Goal: Task Accomplishment & Management: Manage account settings

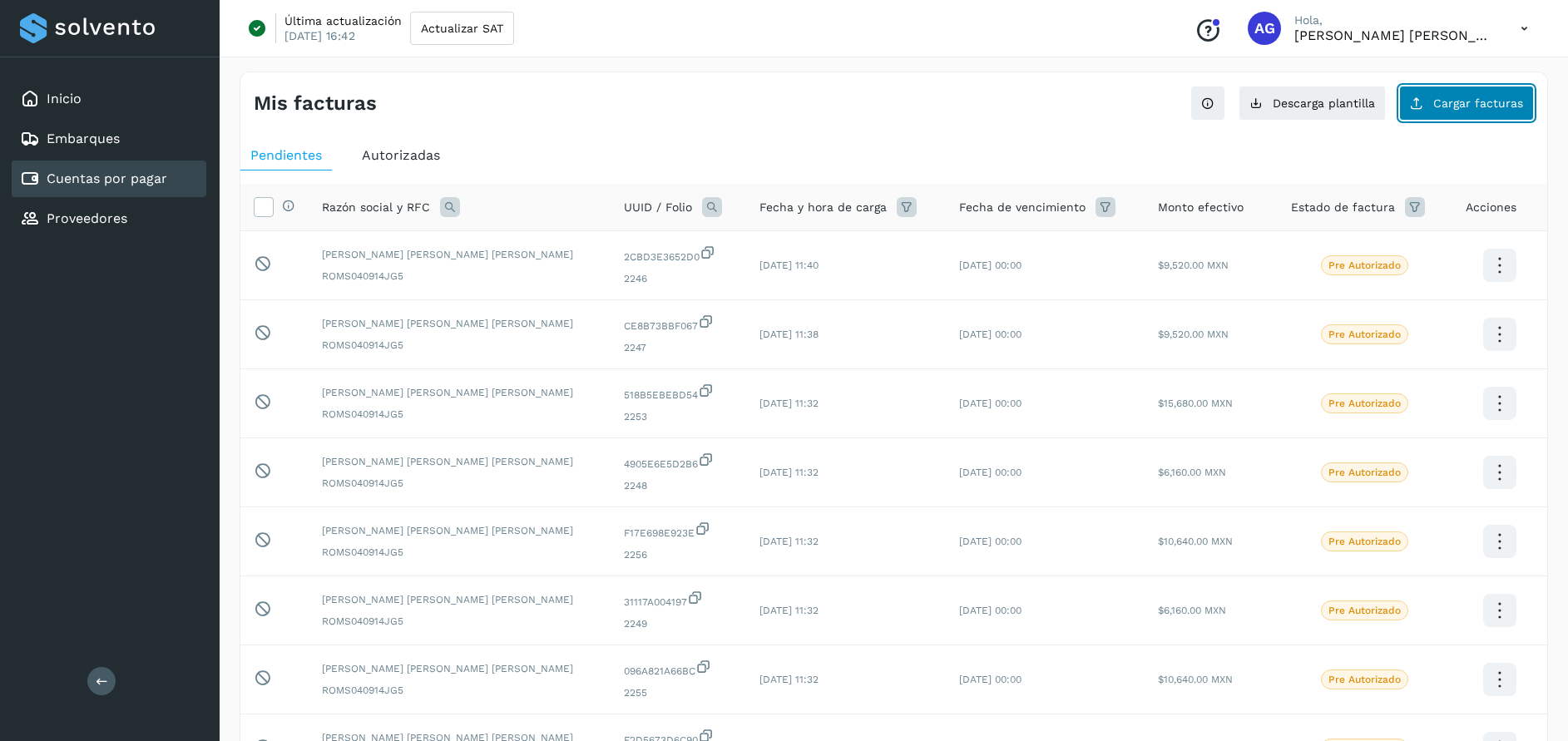
click at [1498, 104] on span "Cargar facturas" at bounding box center [1478, 103] width 90 height 12
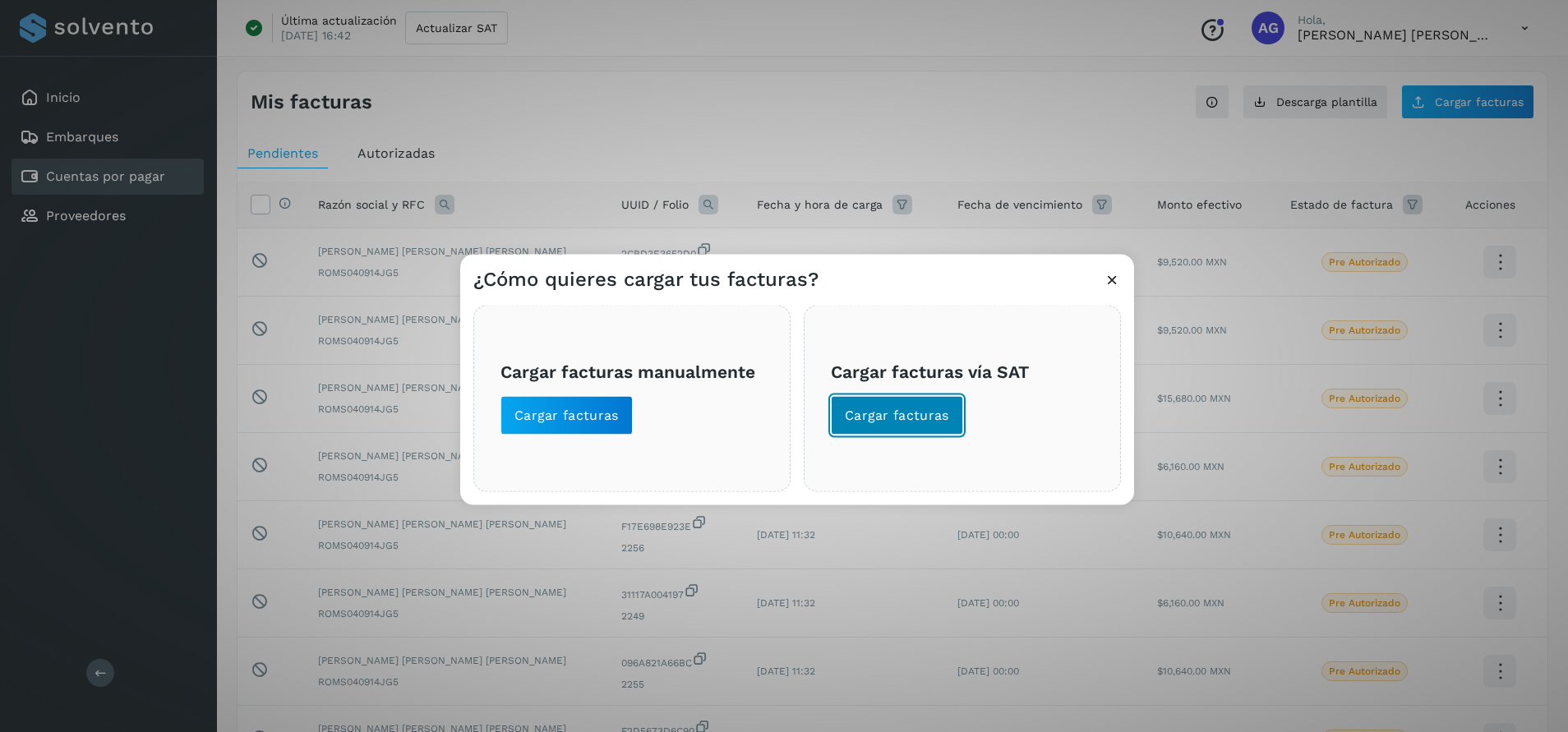
click at [906, 402] on button "Cargar facturas" at bounding box center [896, 414] width 132 height 39
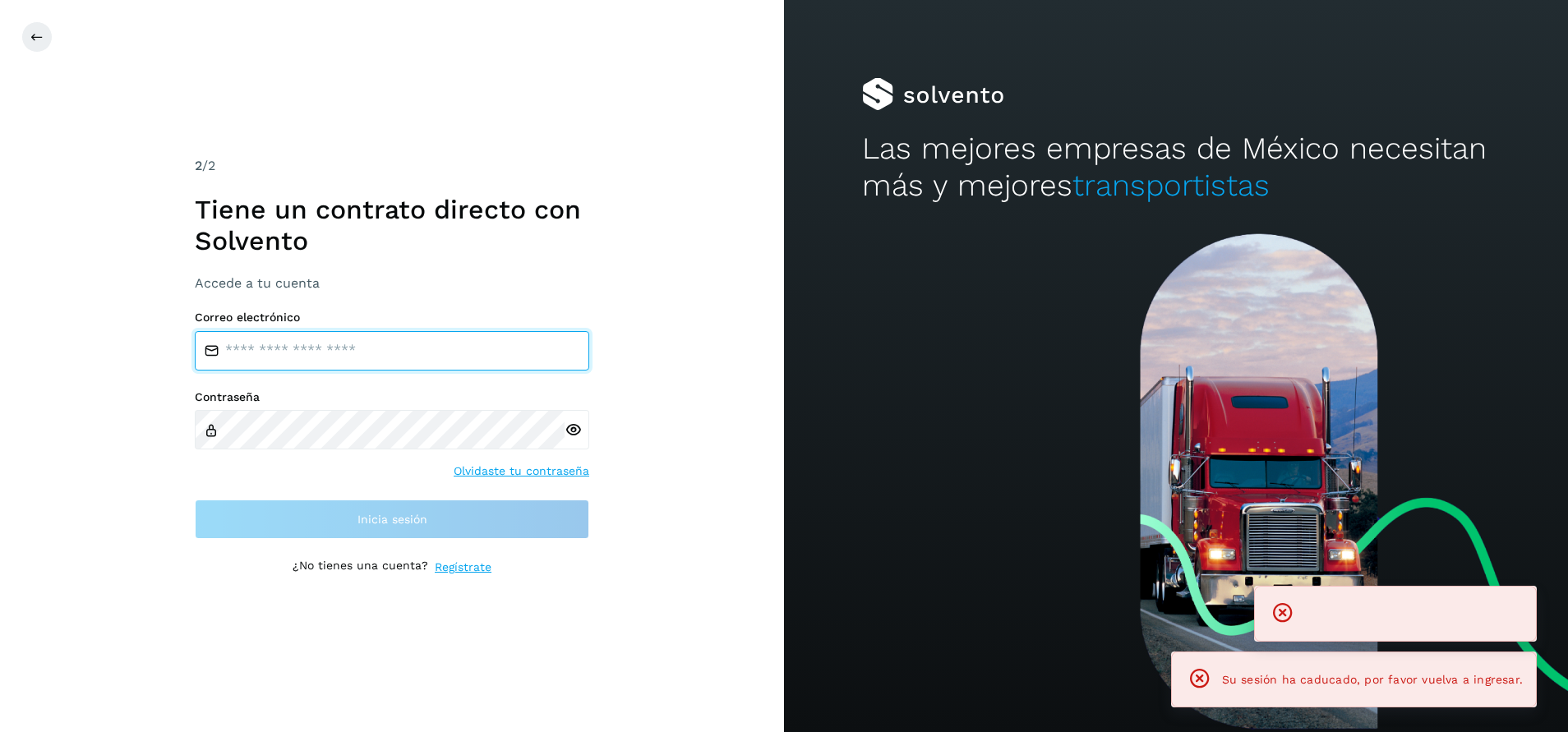
type input "**********"
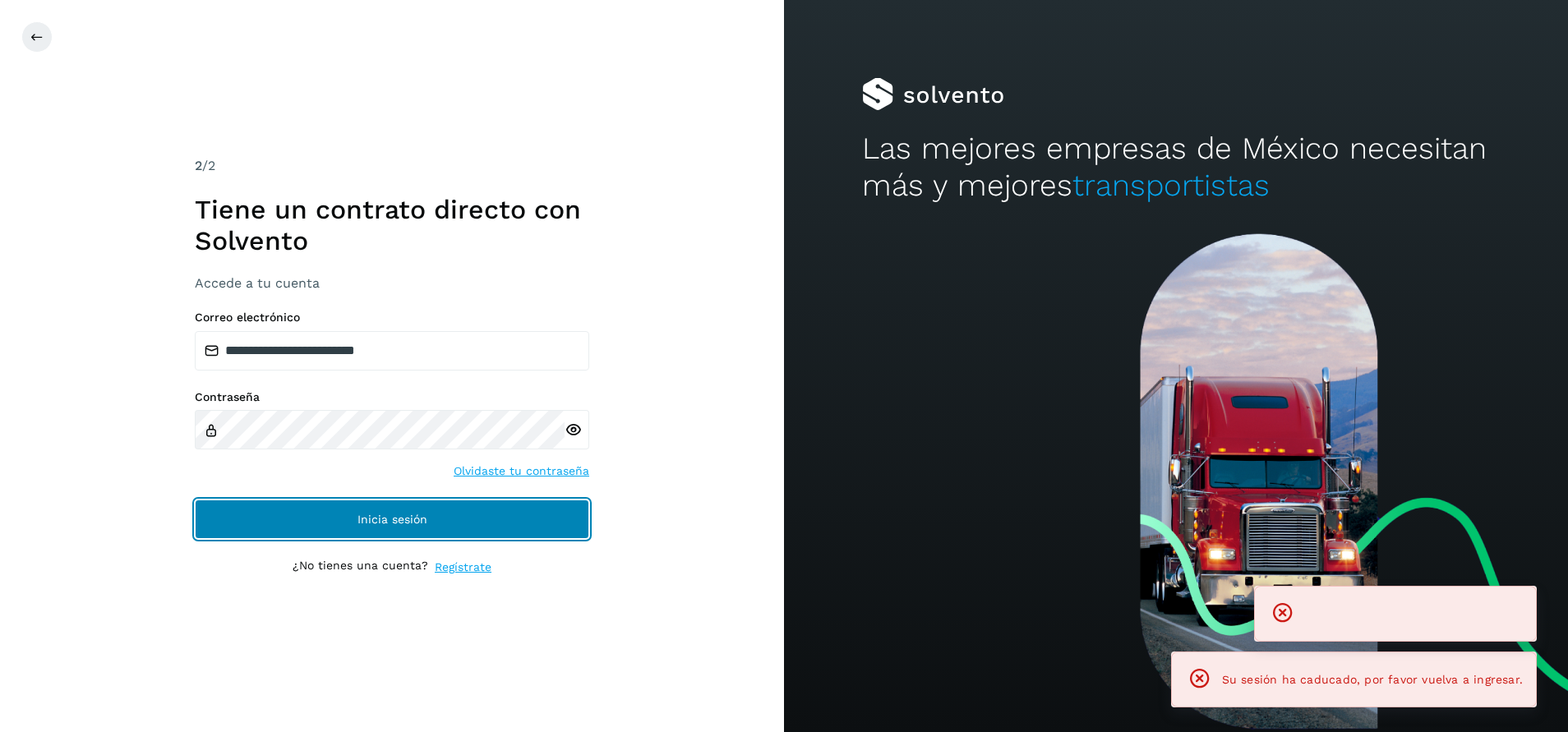
click at [495, 520] on button "Inicia sesión" at bounding box center [392, 519] width 394 height 39
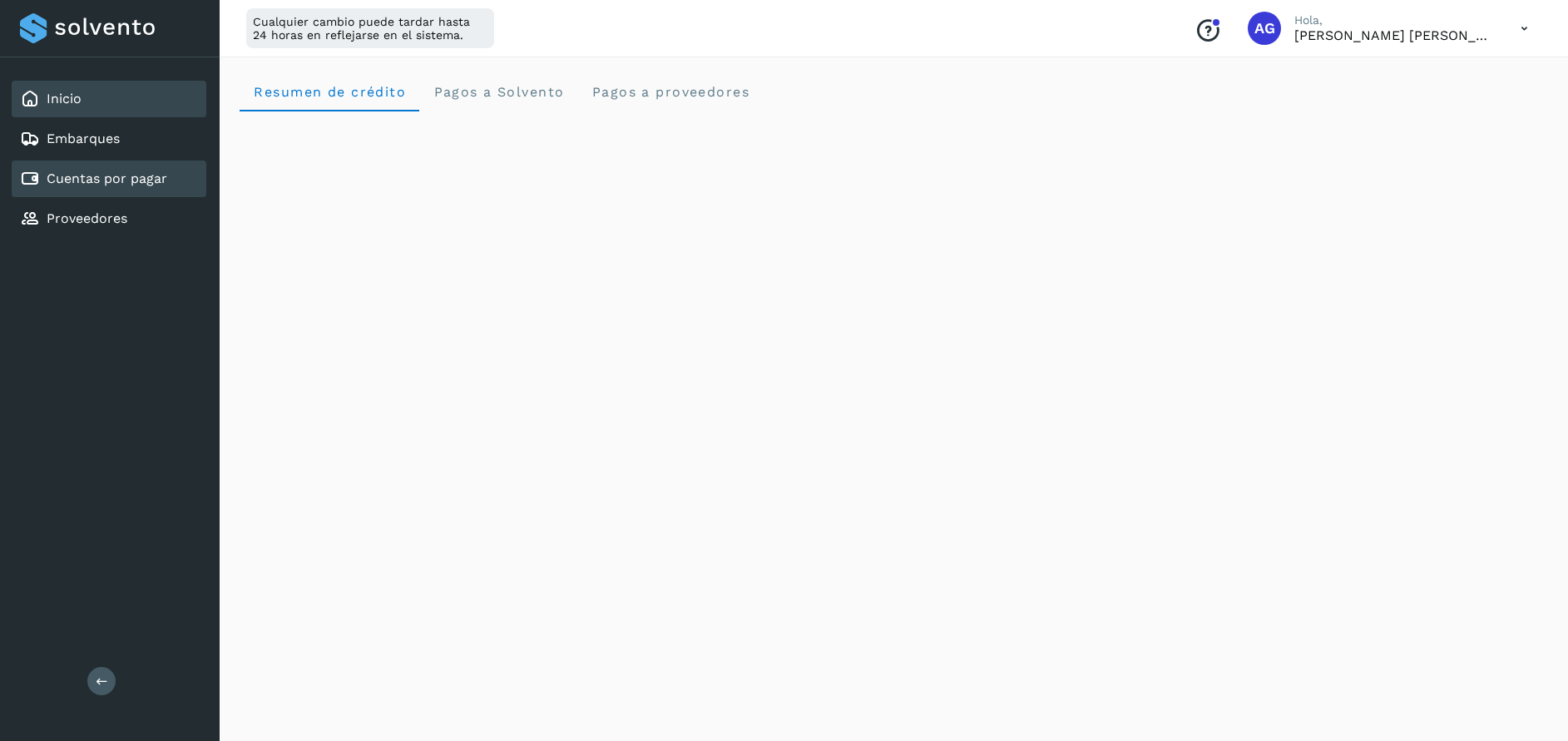
click at [109, 173] on link "Cuentas por pagar" at bounding box center [106, 178] width 121 height 16
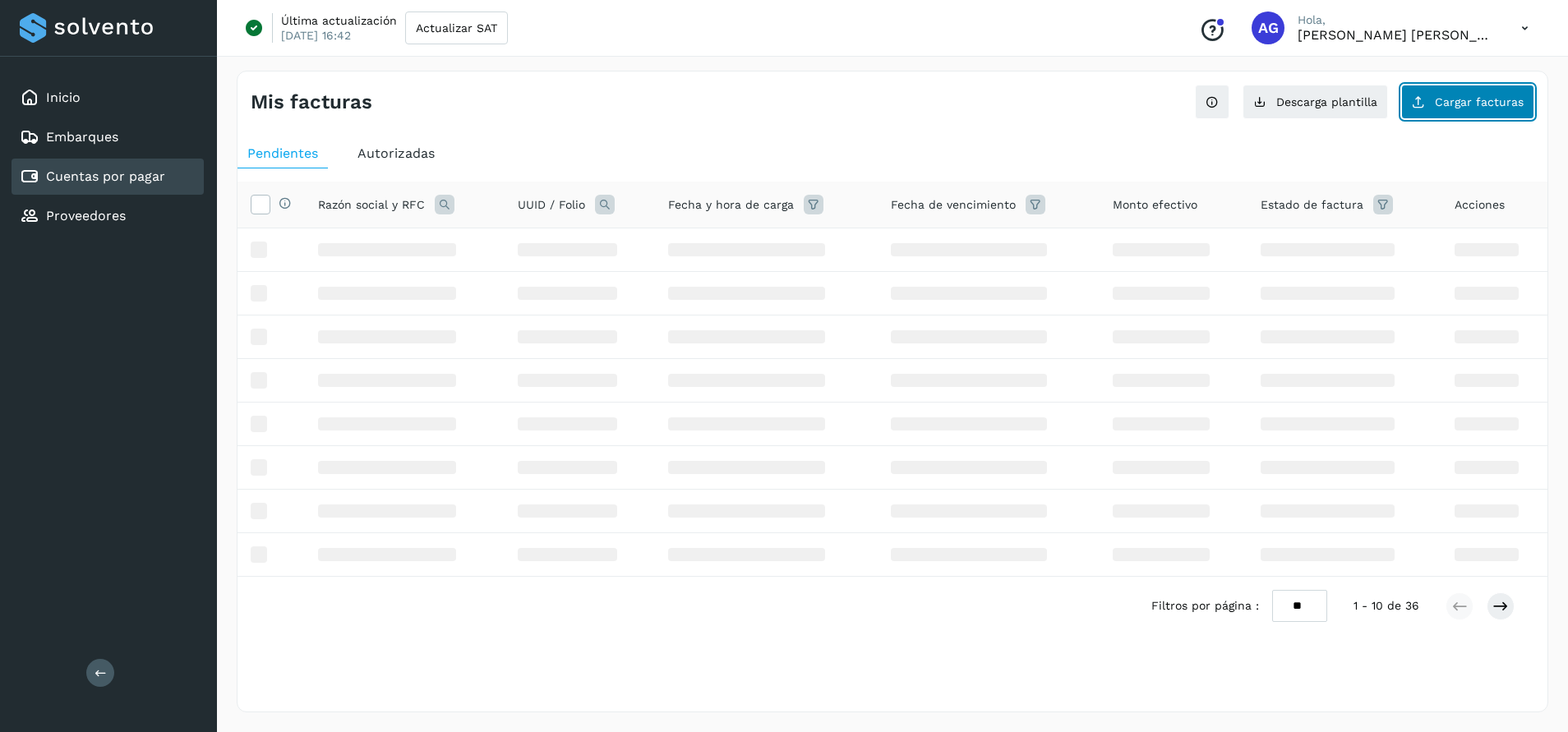
click at [1512, 102] on button "Cargar facturas" at bounding box center [1467, 102] width 133 height 34
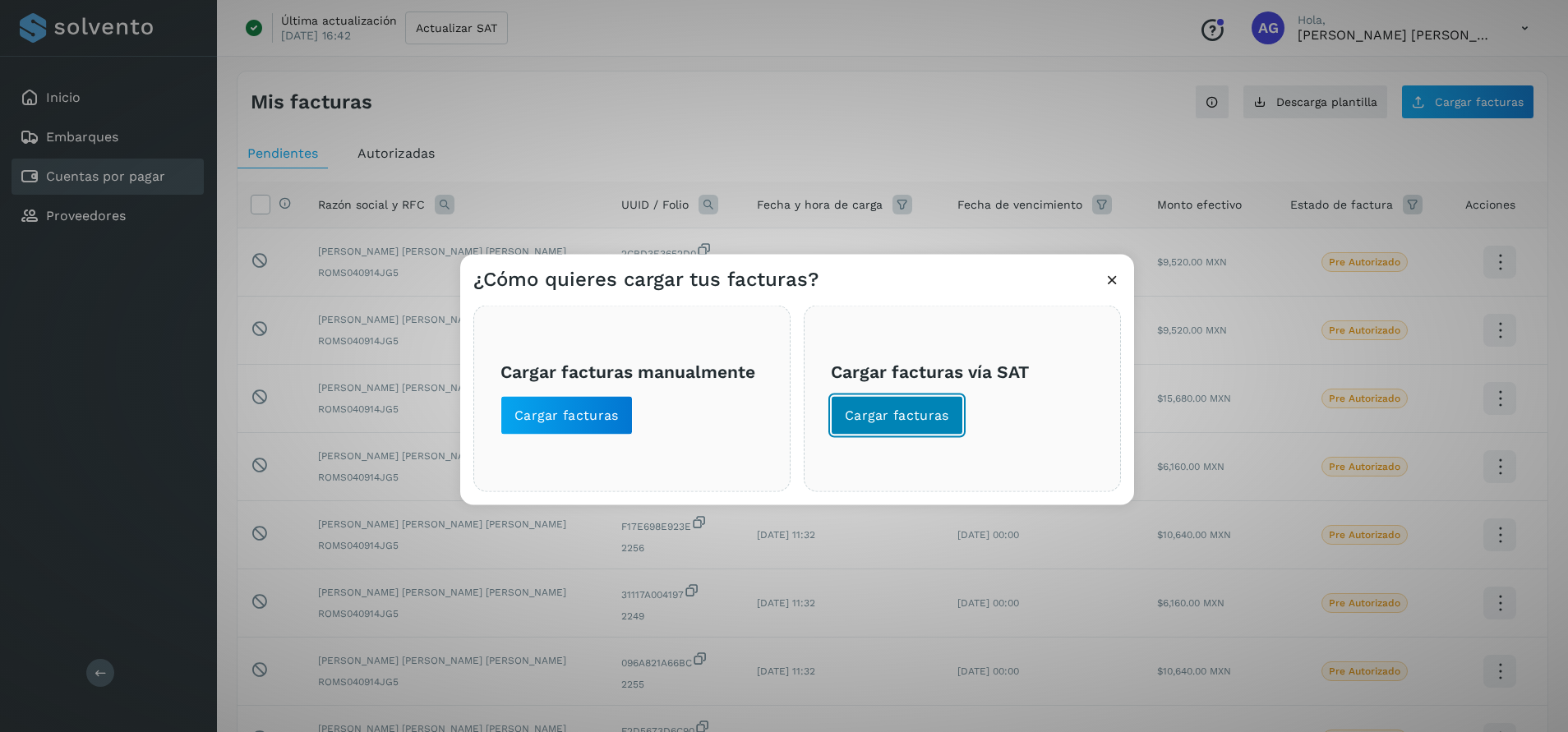
click at [886, 422] on span "Cargar facturas" at bounding box center [896, 415] width 104 height 18
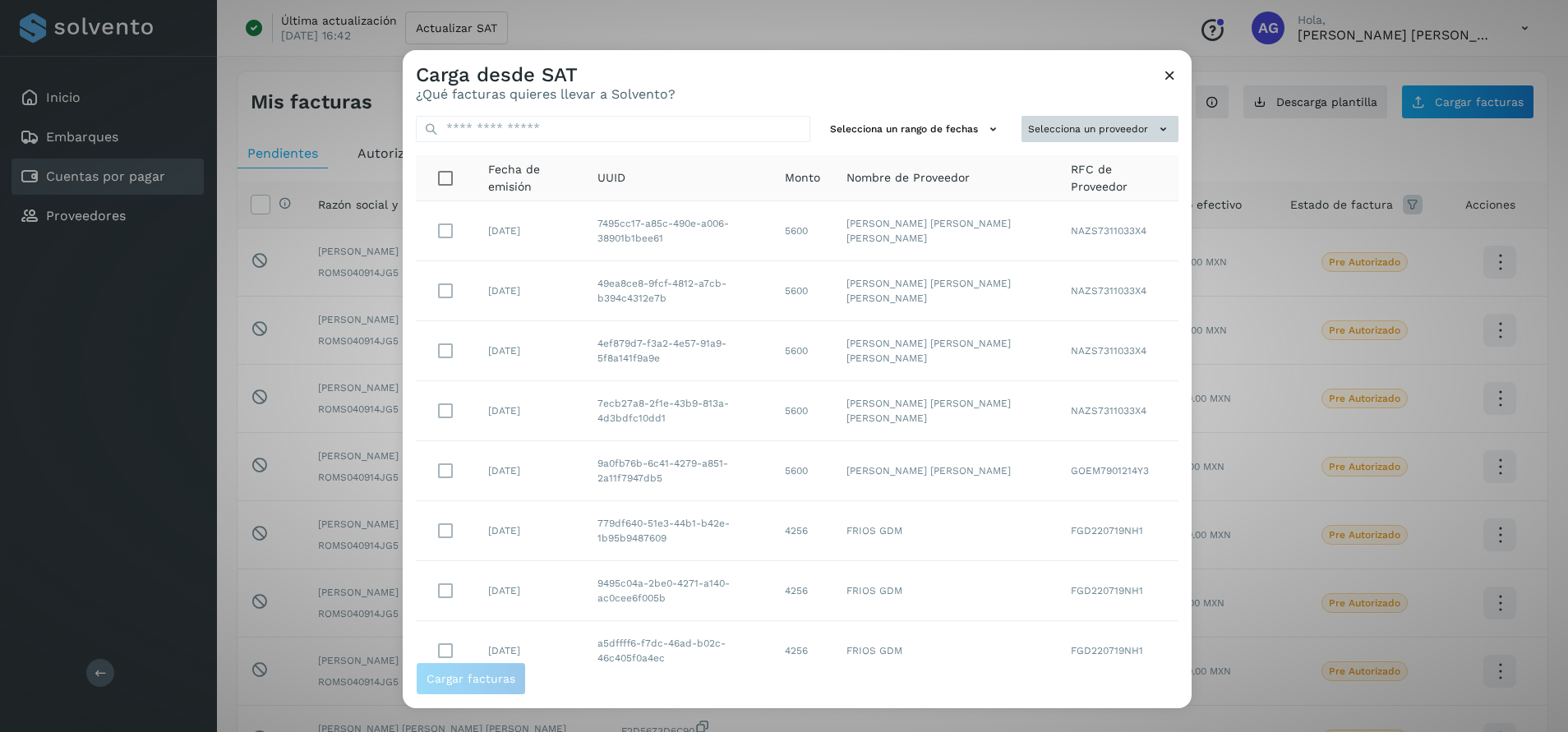
click at [1067, 128] on button "Selecciona un proveedor" at bounding box center [1100, 129] width 157 height 27
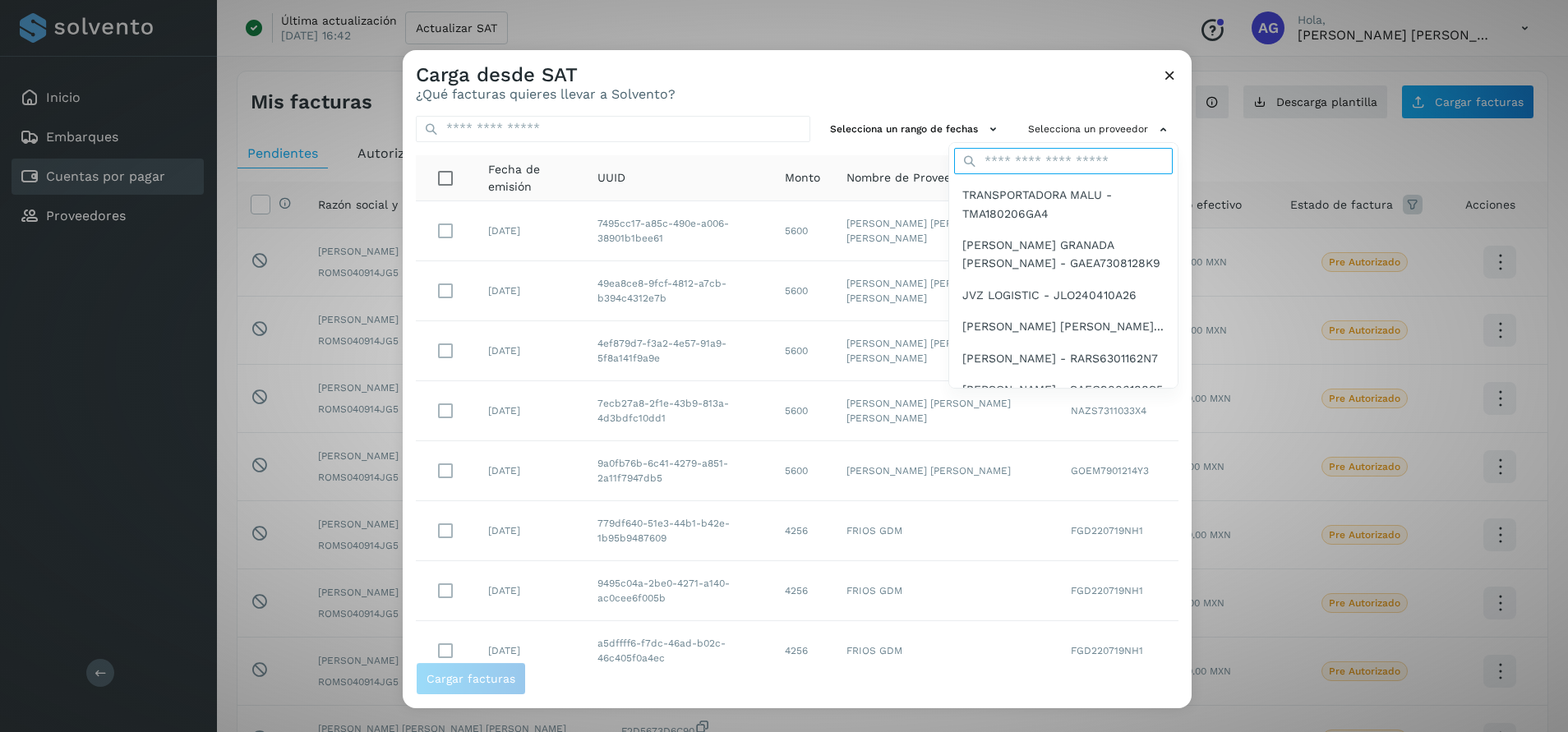
click at [1058, 155] on input "text" at bounding box center [1063, 162] width 218 height 27
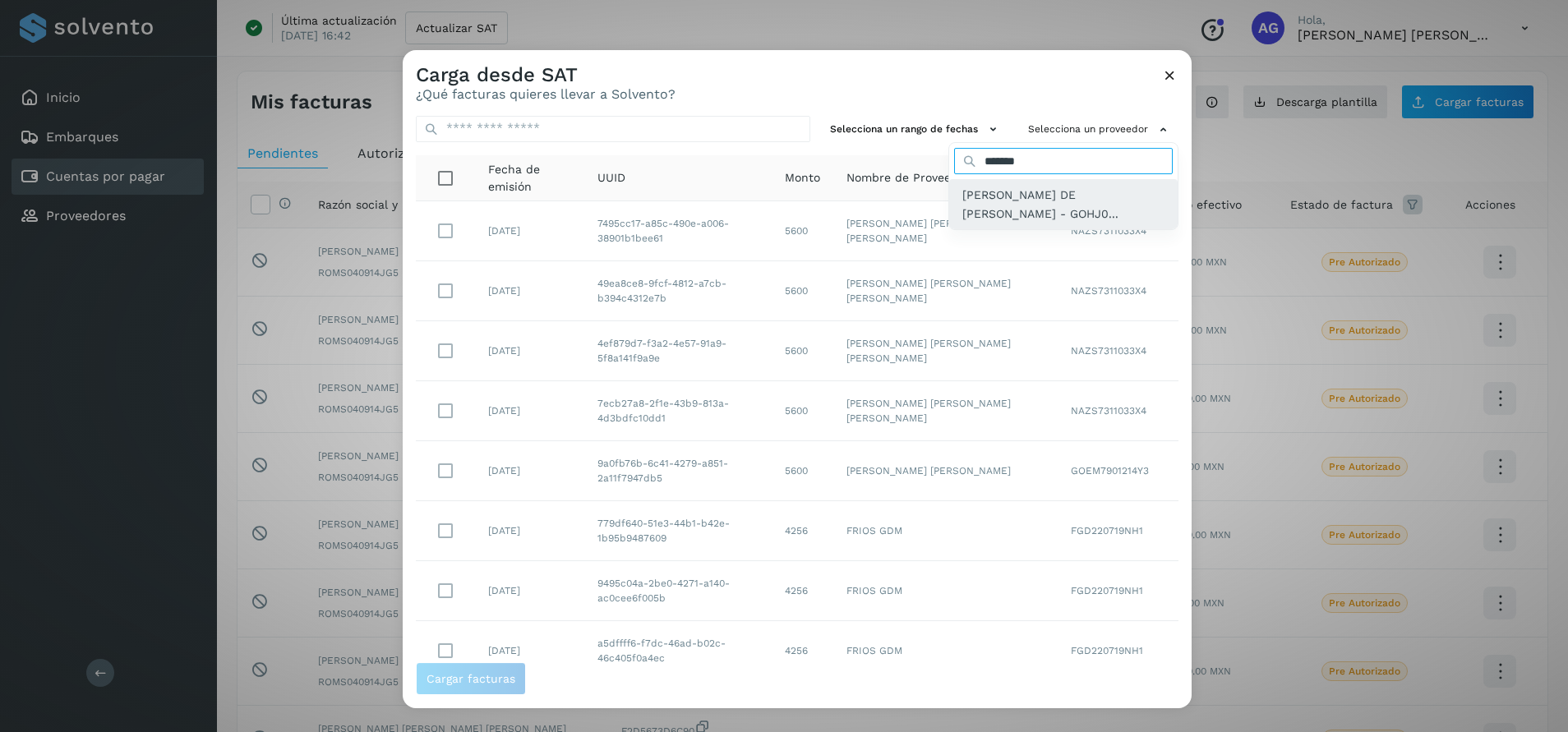
type input "*******"
click at [1059, 209] on span "[PERSON_NAME] DE [PERSON_NAME] - GOHJ0..." at bounding box center [1063, 204] width 202 height 37
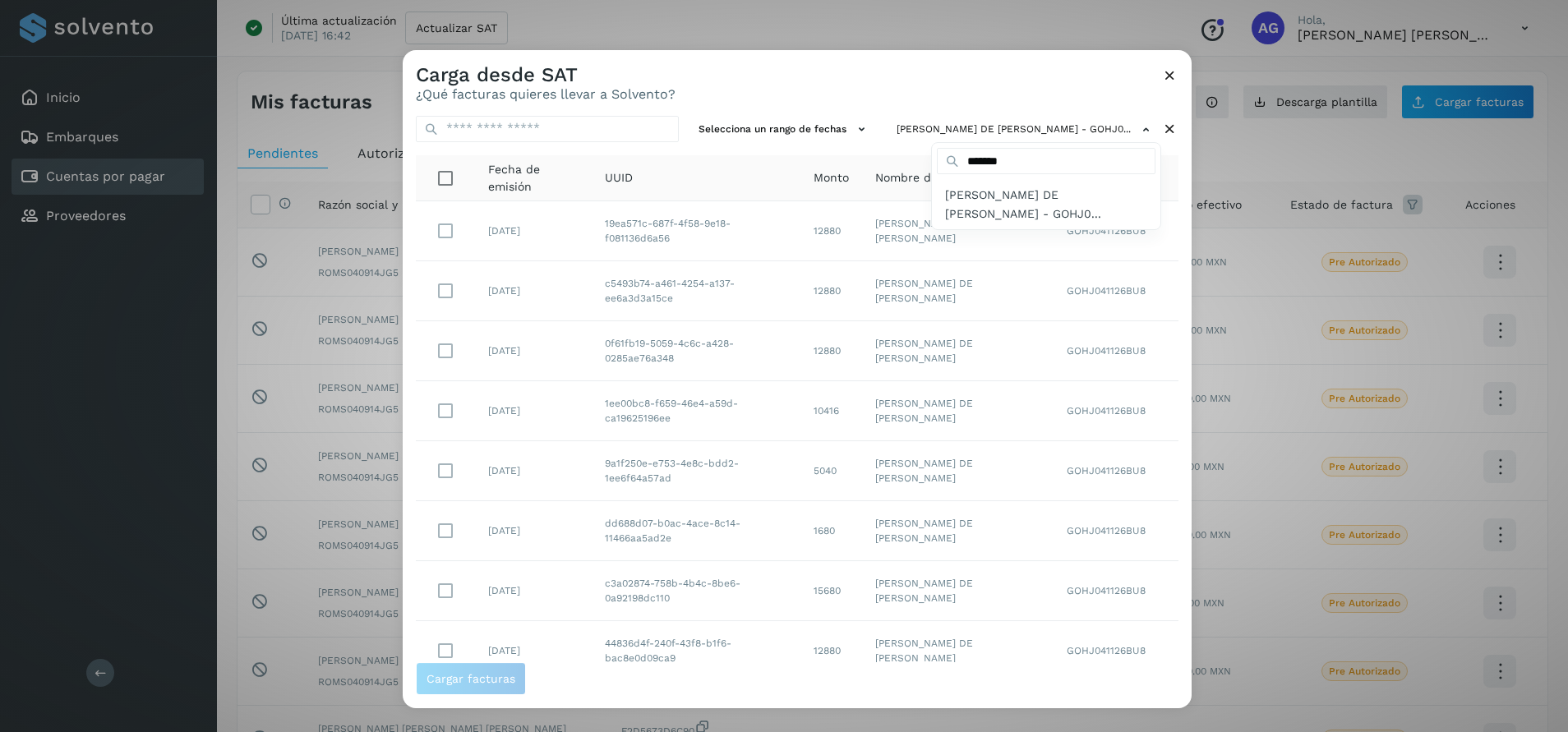
click at [767, 123] on div at bounding box center [1186, 416] width 1568 height 732
click at [767, 123] on button "Selecciona un rango de fechas" at bounding box center [784, 129] width 185 height 27
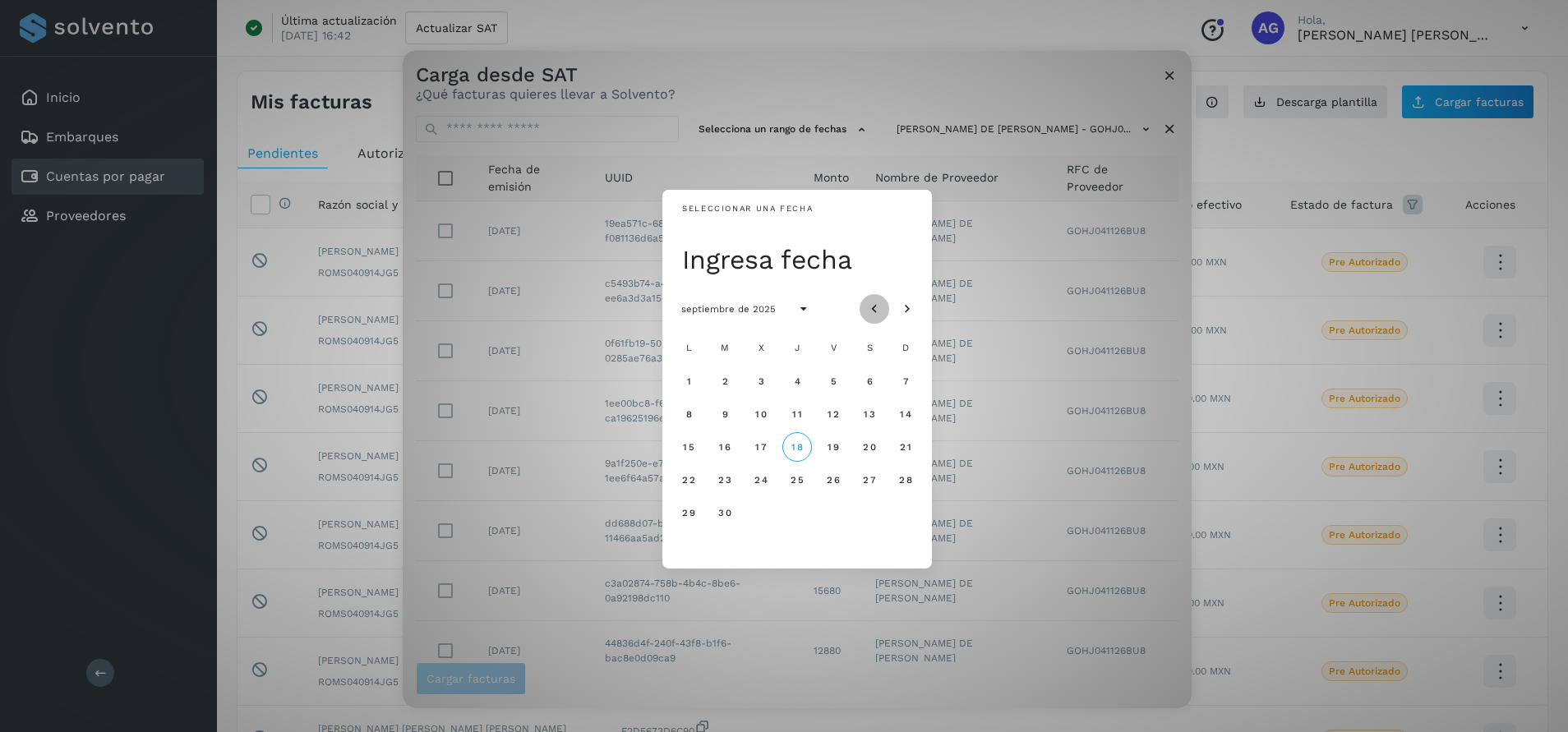
click at [878, 306] on icon "Mes anterior" at bounding box center [874, 309] width 17 height 17
click at [799, 512] on span "28" at bounding box center [796, 512] width 14 height 12
click at [828, 514] on span "29" at bounding box center [832, 512] width 14 height 12
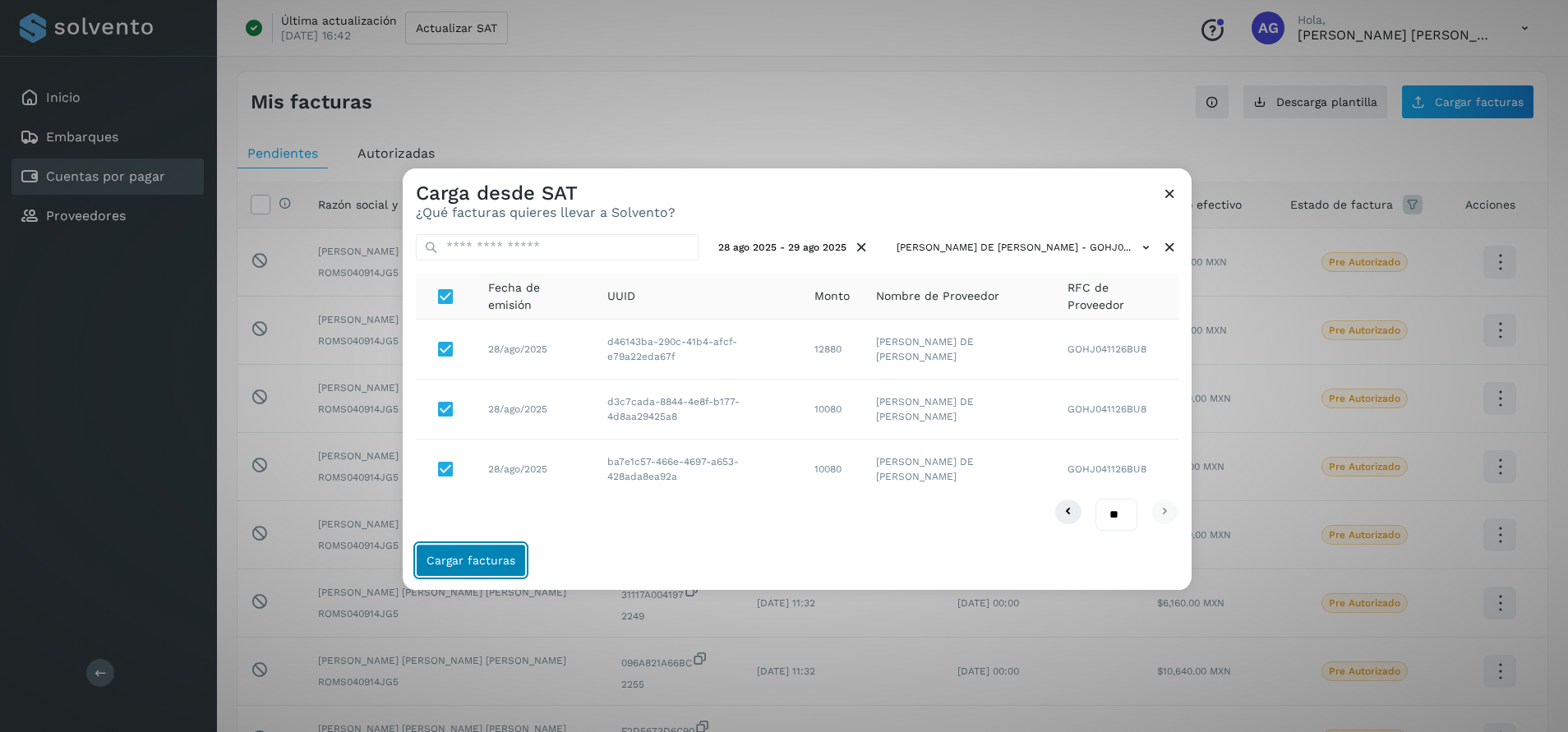
click at [478, 555] on span "Cargar facturas" at bounding box center [471, 560] width 89 height 12
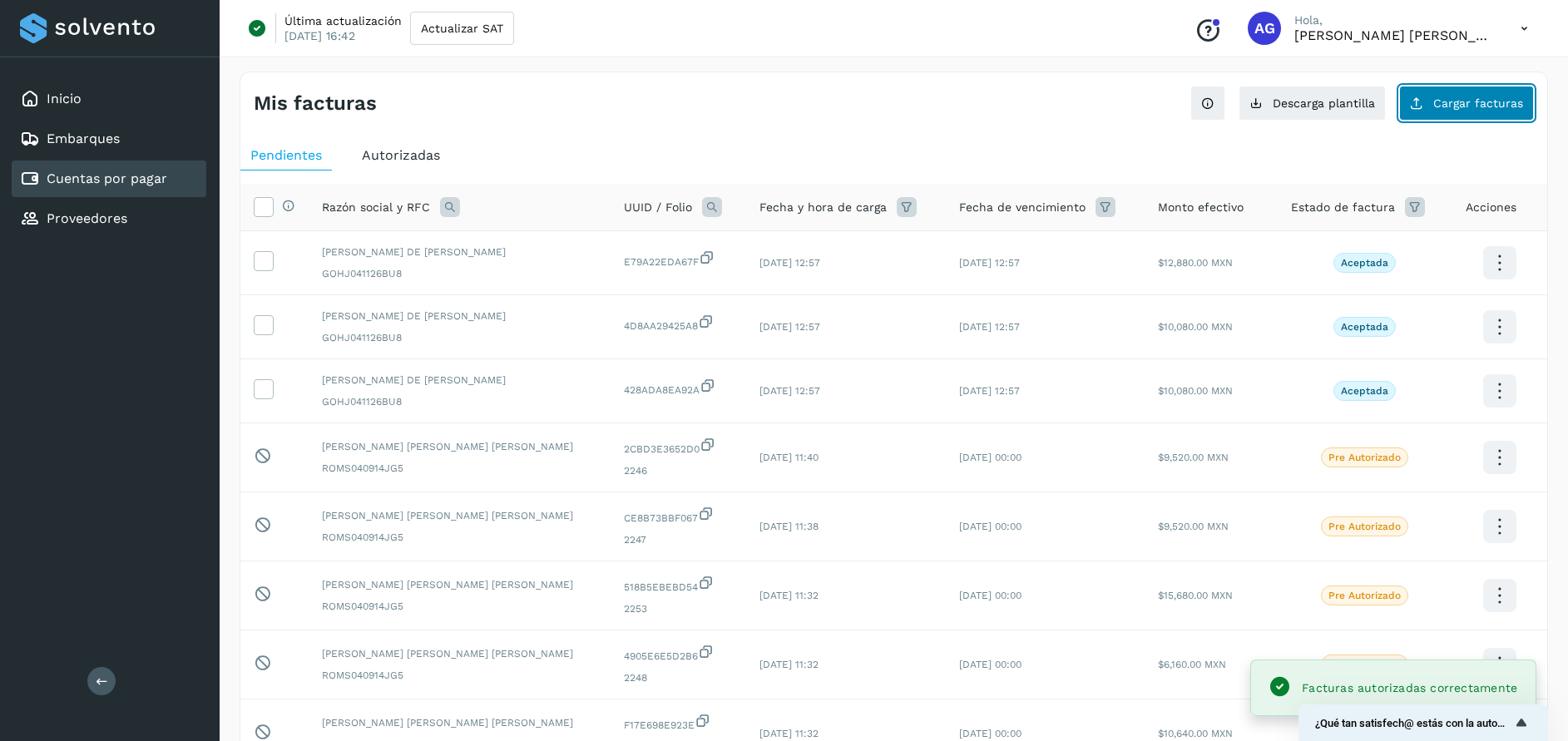
click at [1461, 106] on span "Cargar facturas" at bounding box center [1478, 103] width 90 height 12
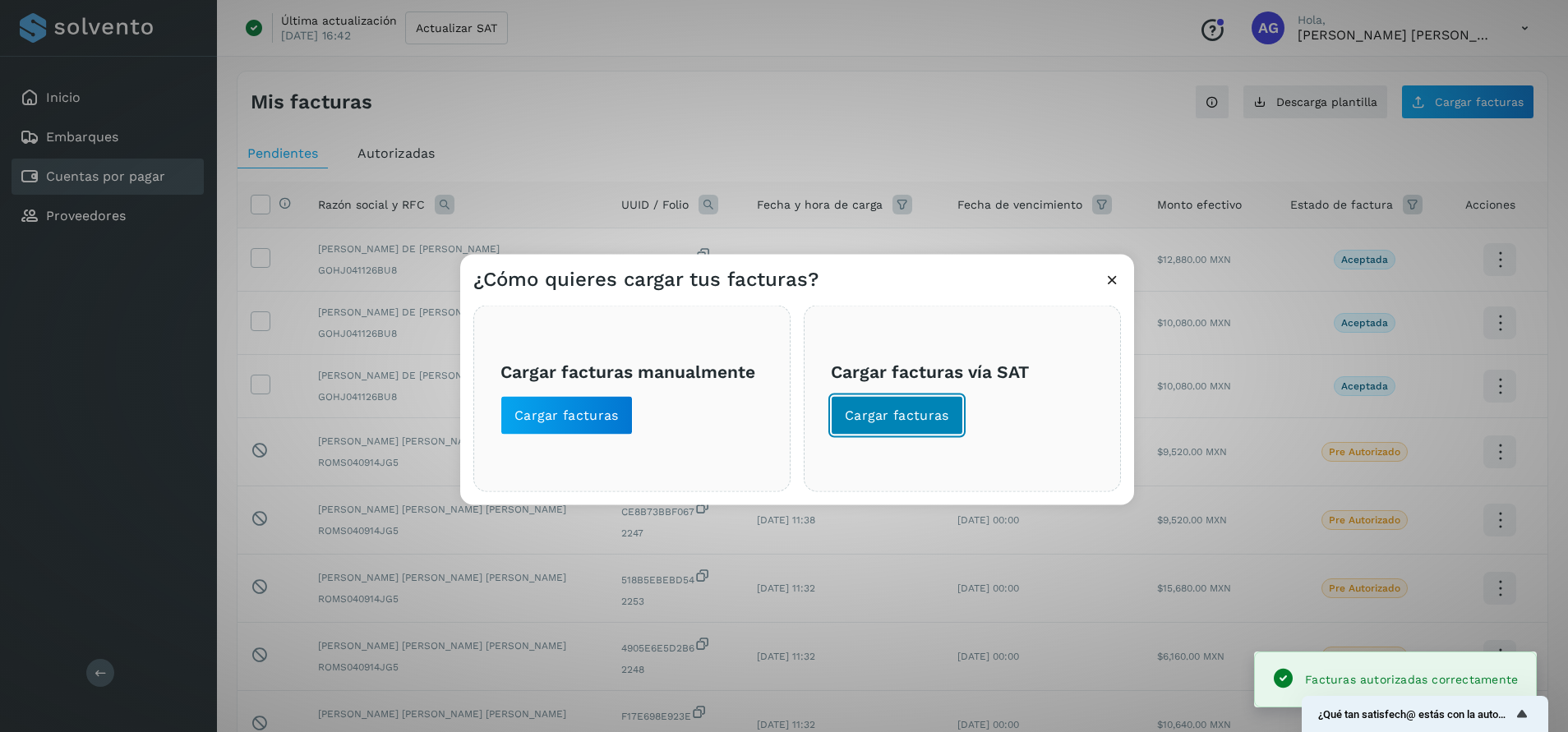
click at [920, 418] on span "Cargar facturas" at bounding box center [896, 415] width 104 height 18
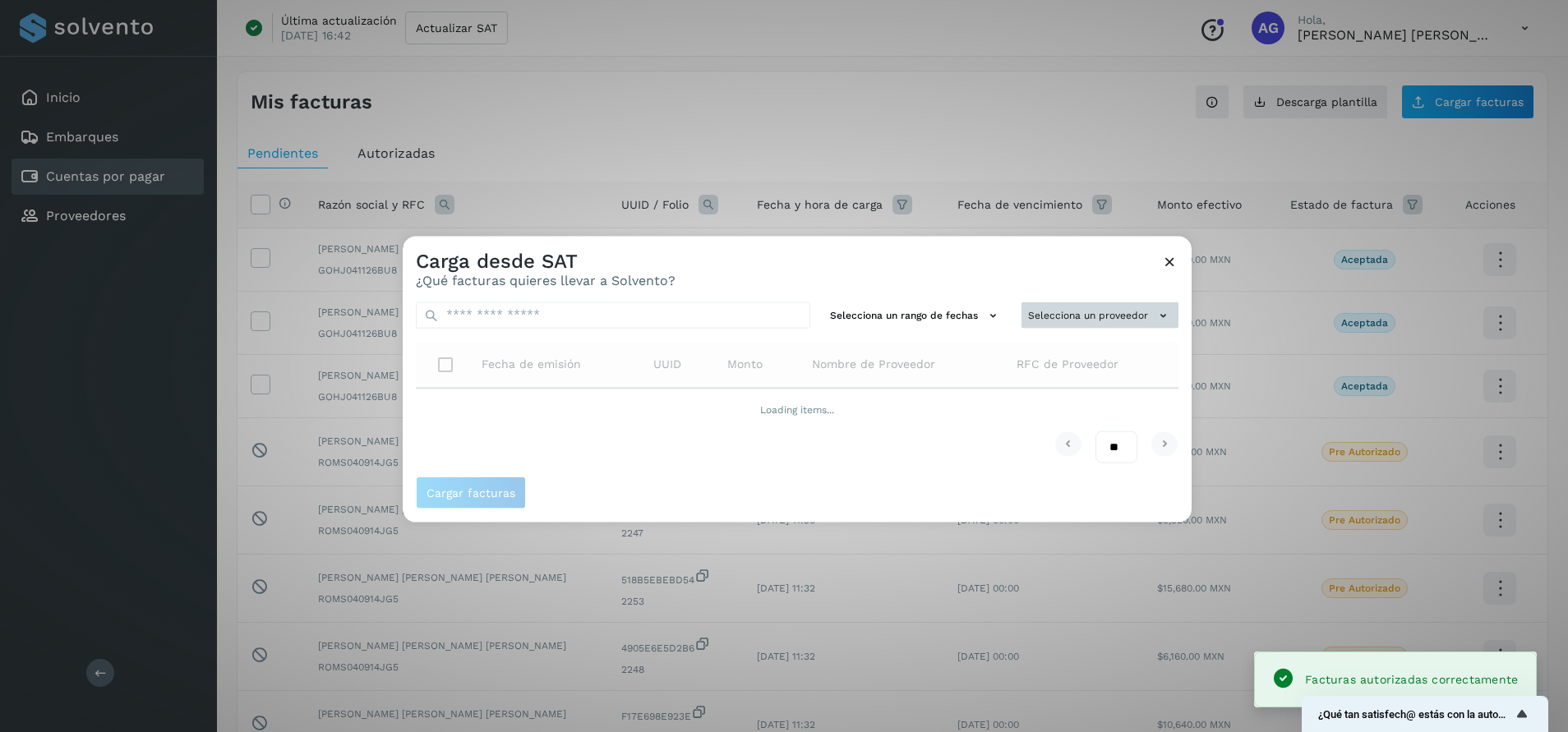
click at [1095, 311] on button "Selecciona un proveedor" at bounding box center [1100, 315] width 157 height 27
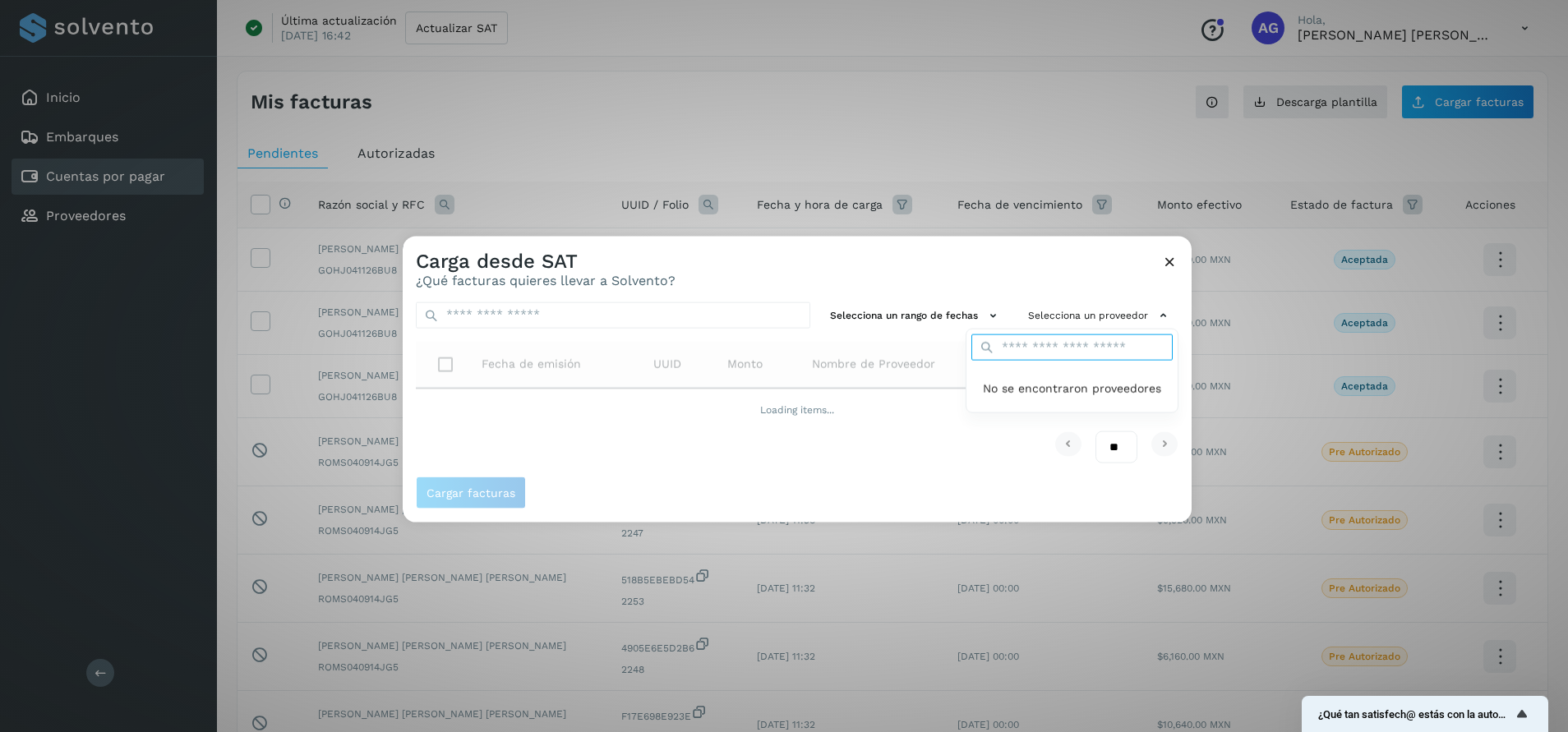
click at [1078, 347] on input "text" at bounding box center [1072, 347] width 202 height 27
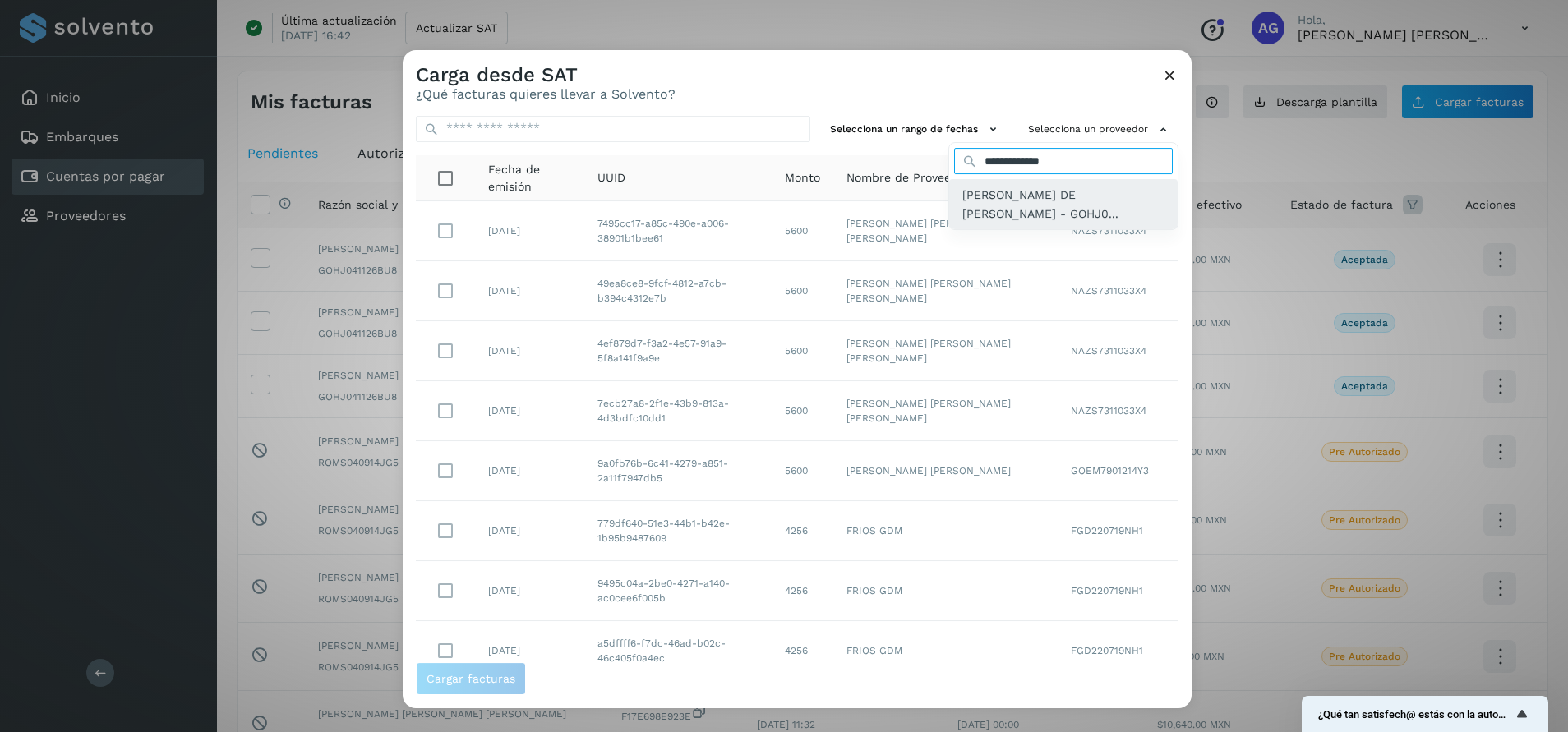
type input "**********"
click at [1047, 202] on span "[PERSON_NAME] DE [PERSON_NAME] - GOHJ0..." at bounding box center [1063, 204] width 202 height 37
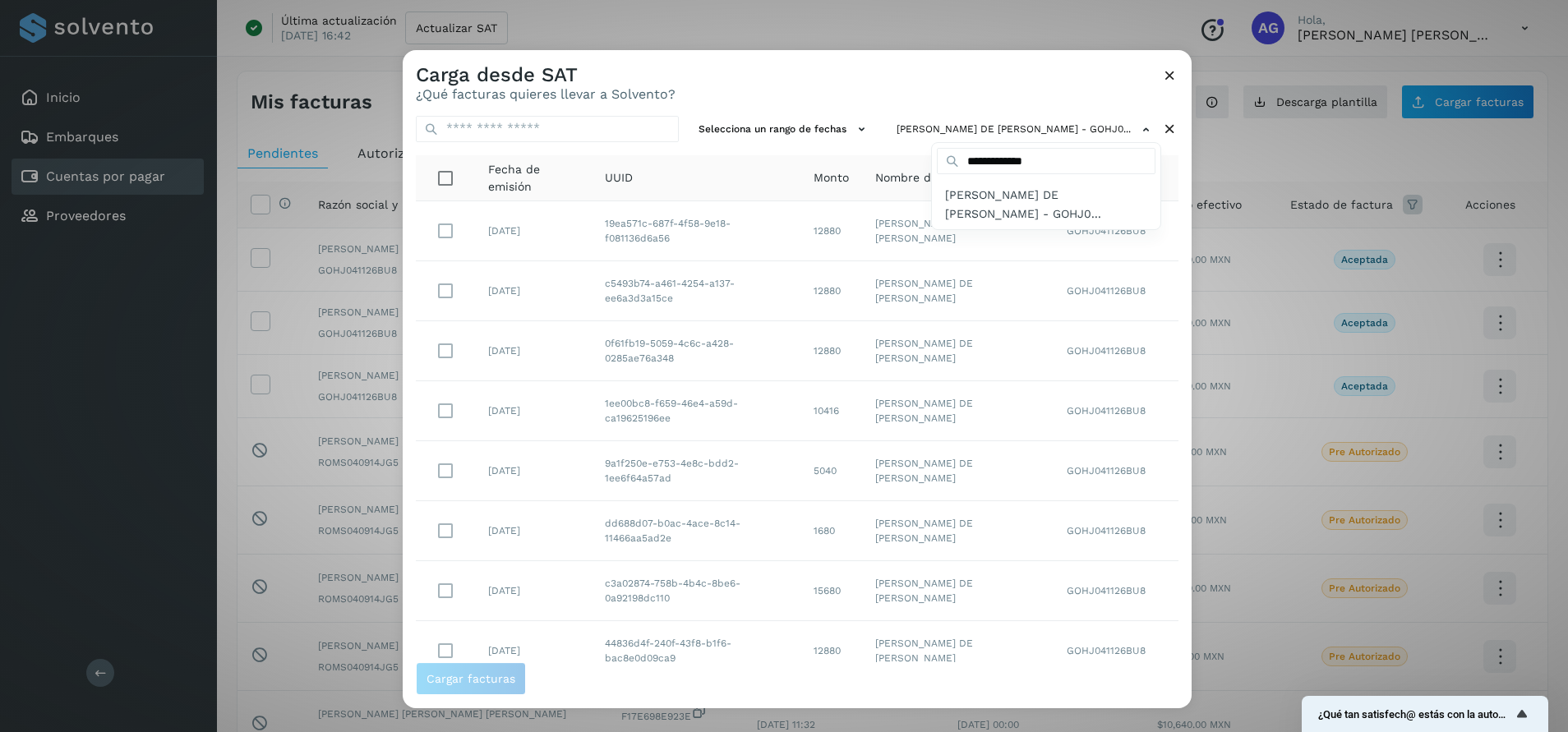
click at [712, 130] on div at bounding box center [1186, 416] width 1568 height 732
click at [715, 130] on button "Selecciona un rango de fechas" at bounding box center [784, 129] width 185 height 27
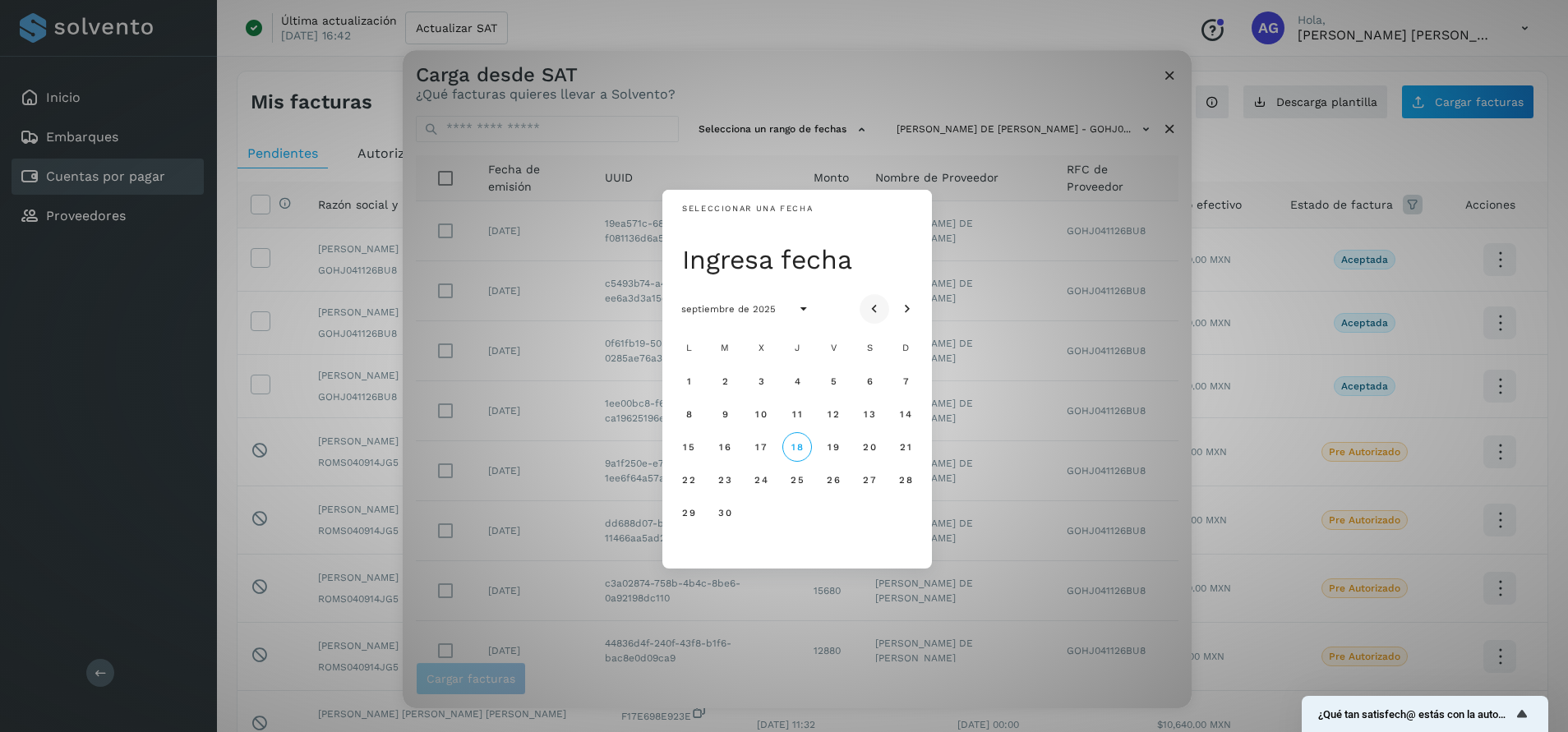
click at [871, 309] on icon "Mes anterior" at bounding box center [874, 309] width 17 height 17
click at [833, 512] on span "29" at bounding box center [832, 512] width 14 height 12
click at [861, 512] on span "30" at bounding box center [868, 512] width 14 height 12
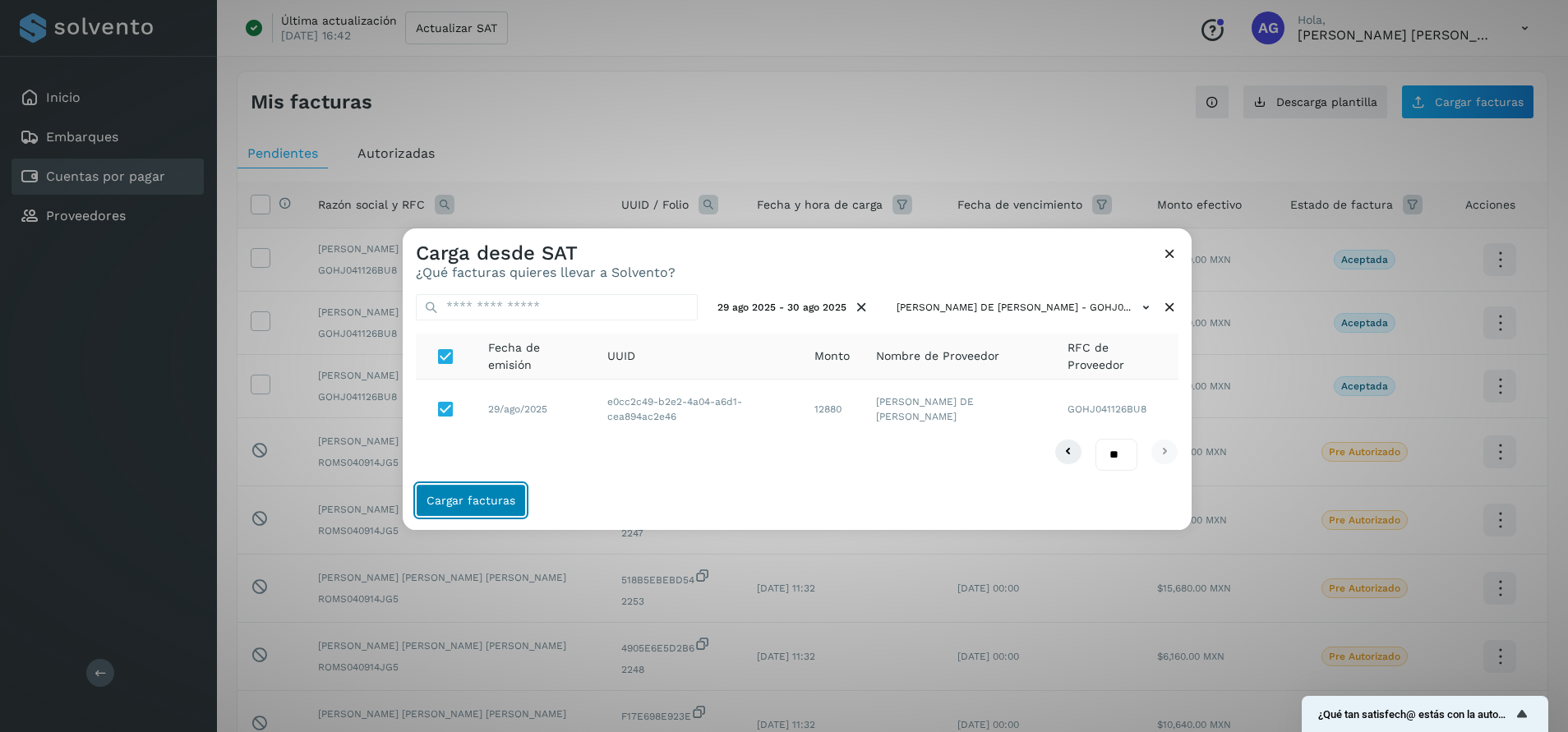
click at [486, 507] on button "Cargar facturas" at bounding box center [471, 500] width 110 height 32
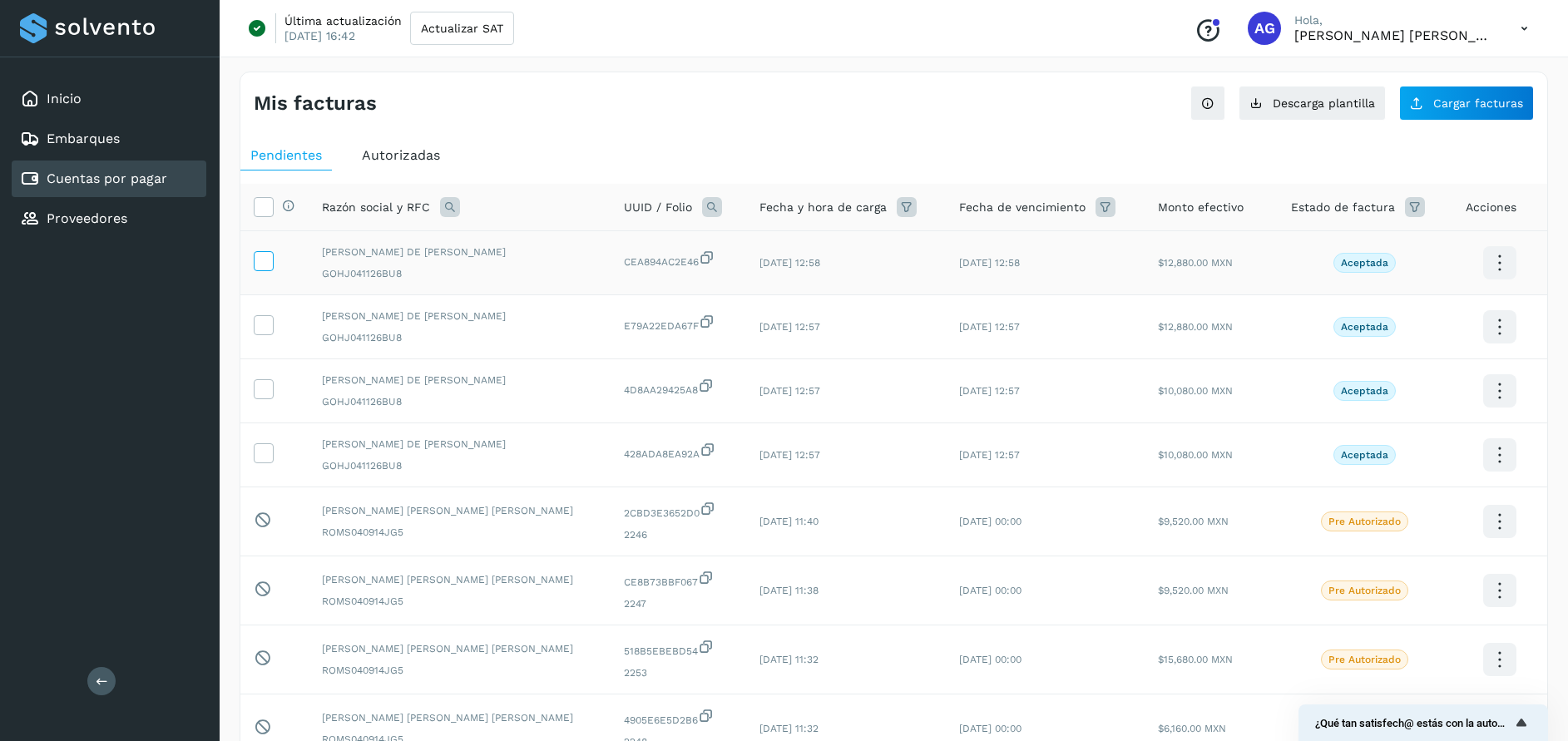
click at [260, 263] on icon at bounding box center [263, 260] width 18 height 18
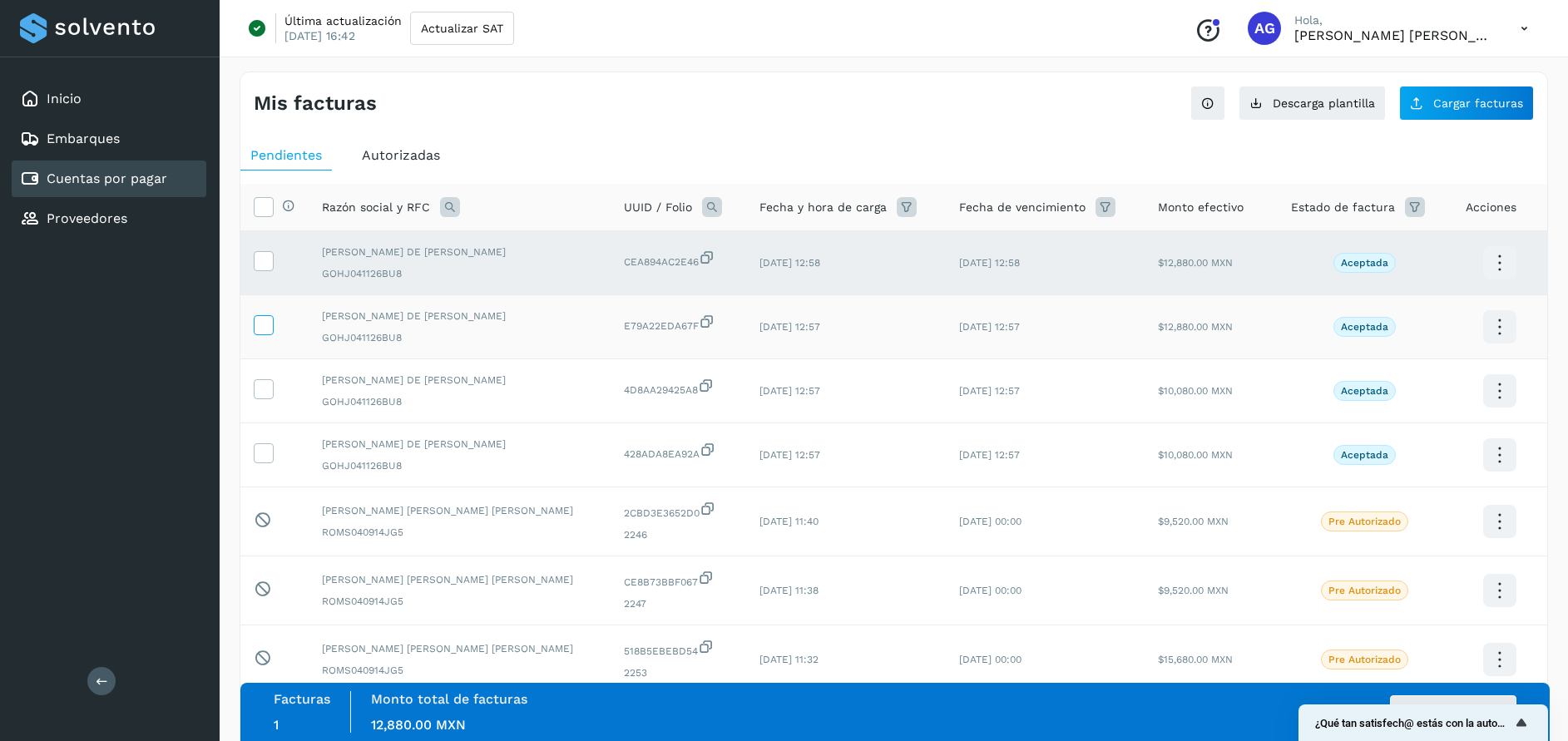
click at [263, 325] on icon at bounding box center [263, 324] width 18 height 18
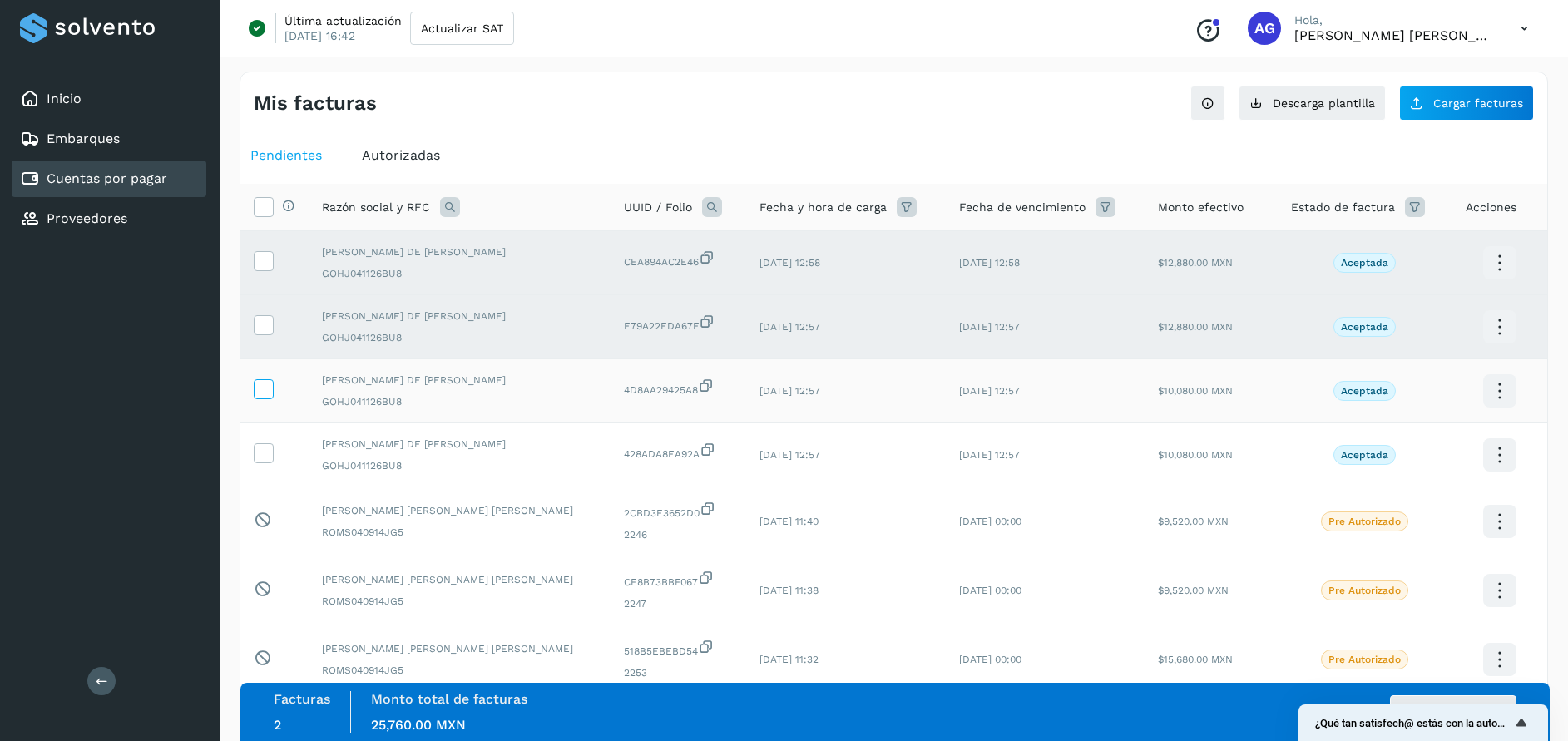
click at [267, 388] on icon at bounding box center [263, 388] width 18 height 18
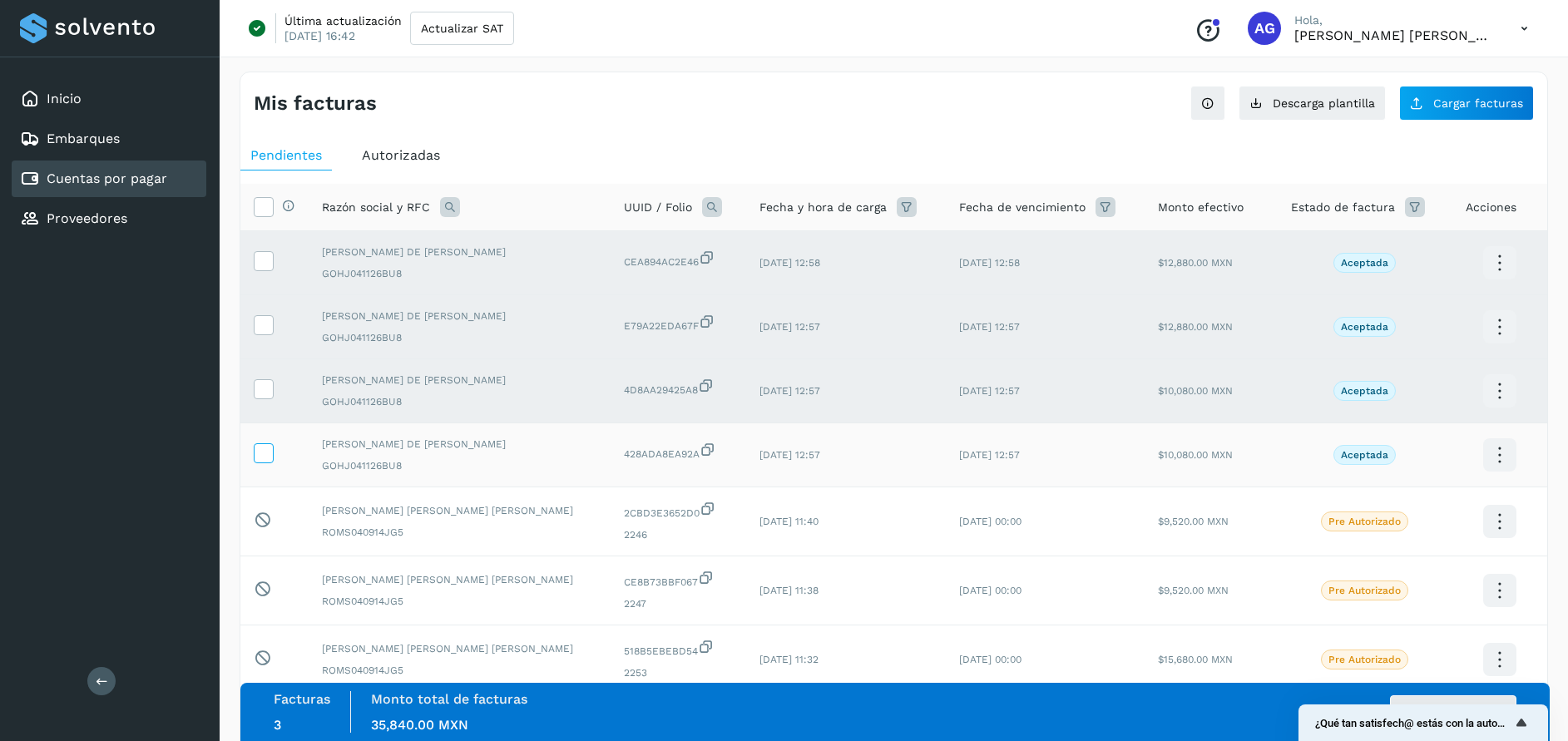
click at [259, 454] on icon at bounding box center [263, 452] width 18 height 18
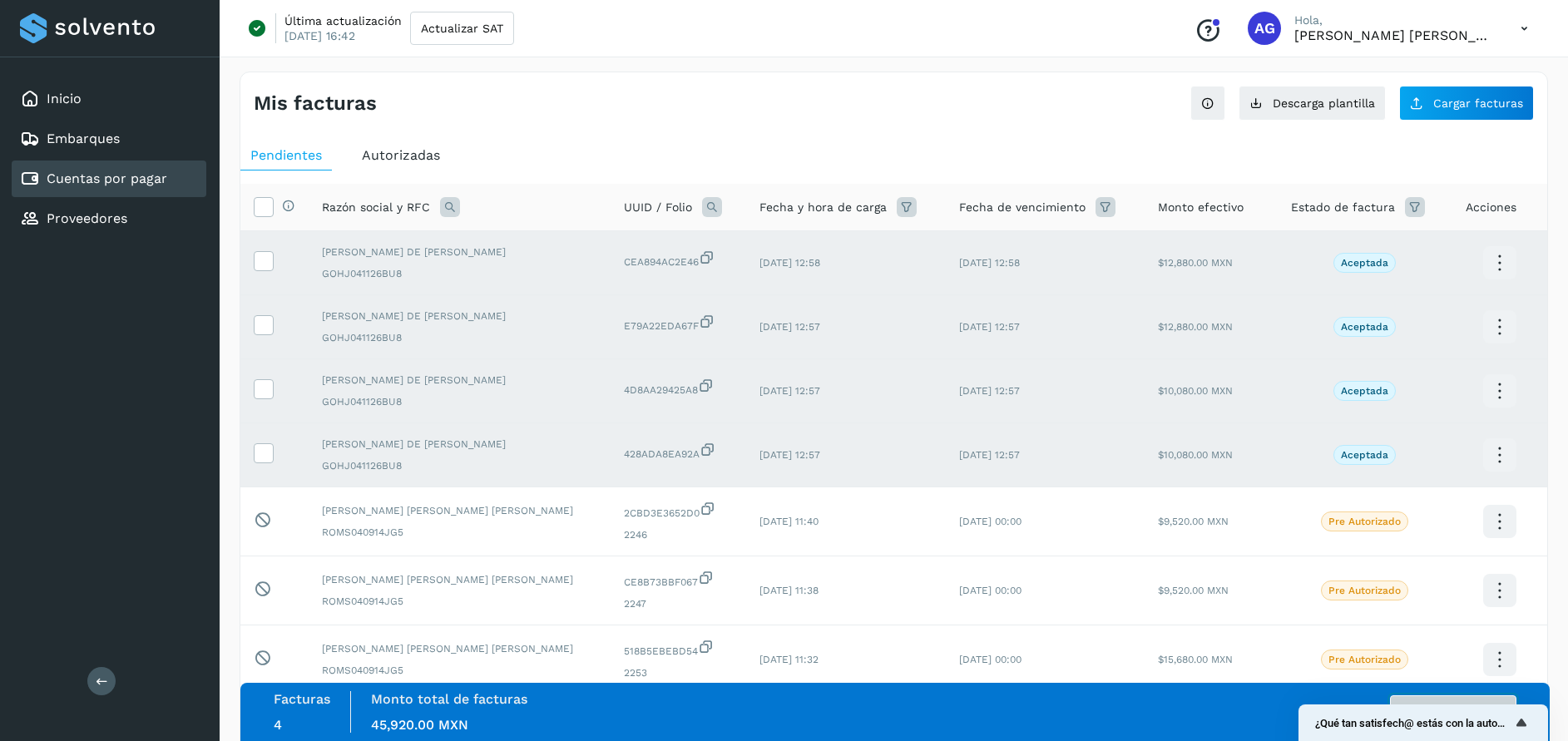
click at [1454, 695] on button "Autorizar facturas" at bounding box center [1453, 711] width 127 height 33
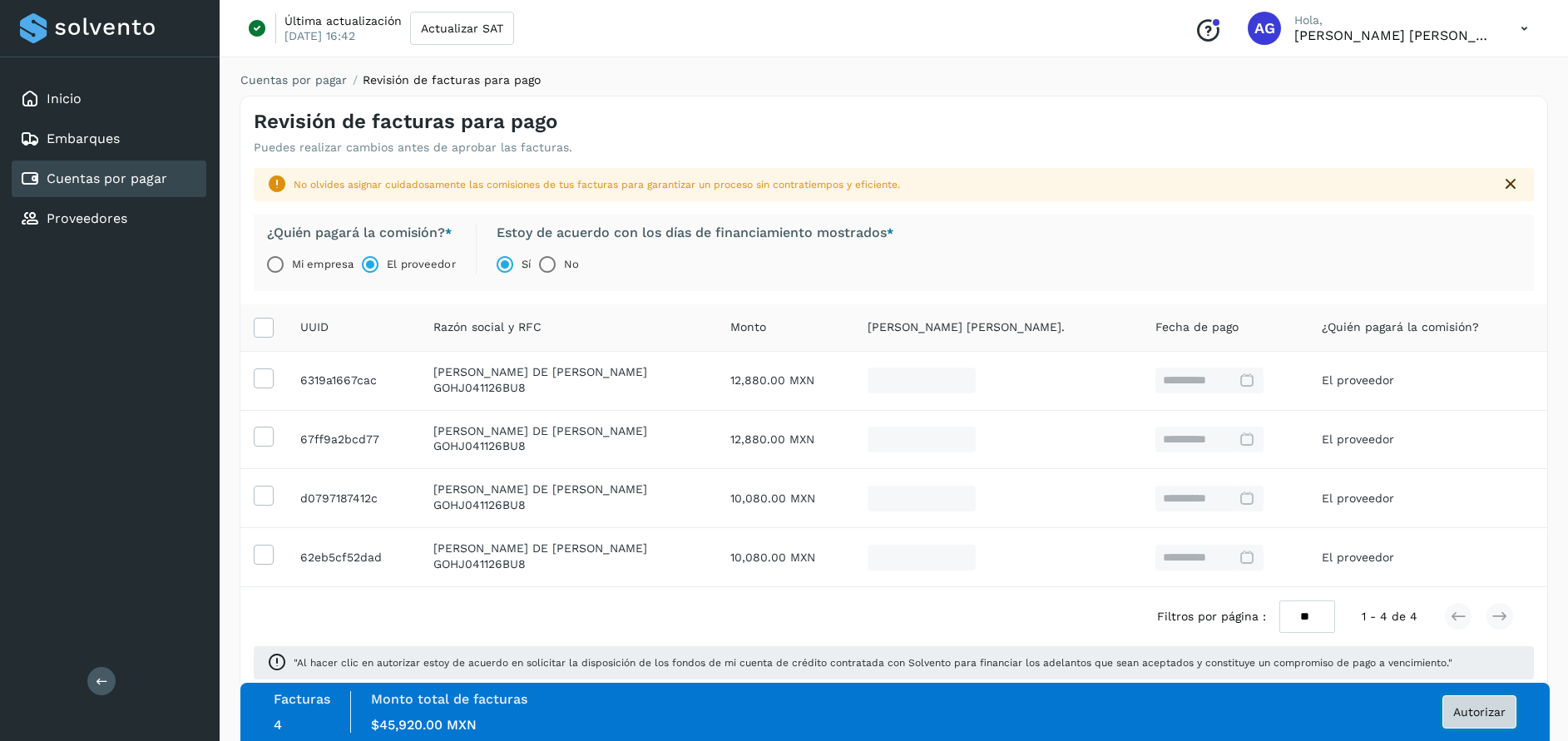
click at [1490, 713] on span "Autorizar" at bounding box center [1479, 711] width 52 height 12
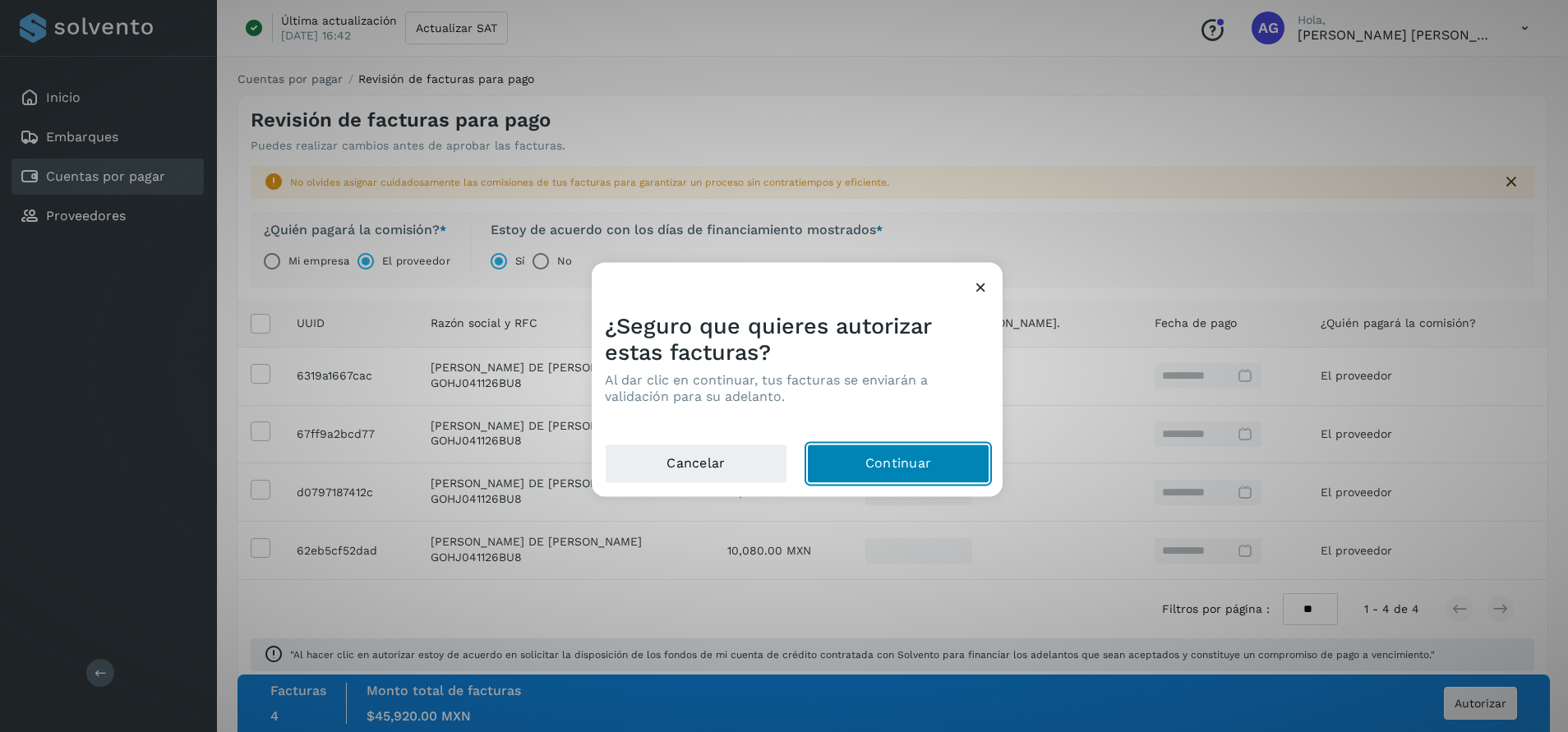
click at [881, 458] on button "Continuar" at bounding box center [897, 463] width 182 height 39
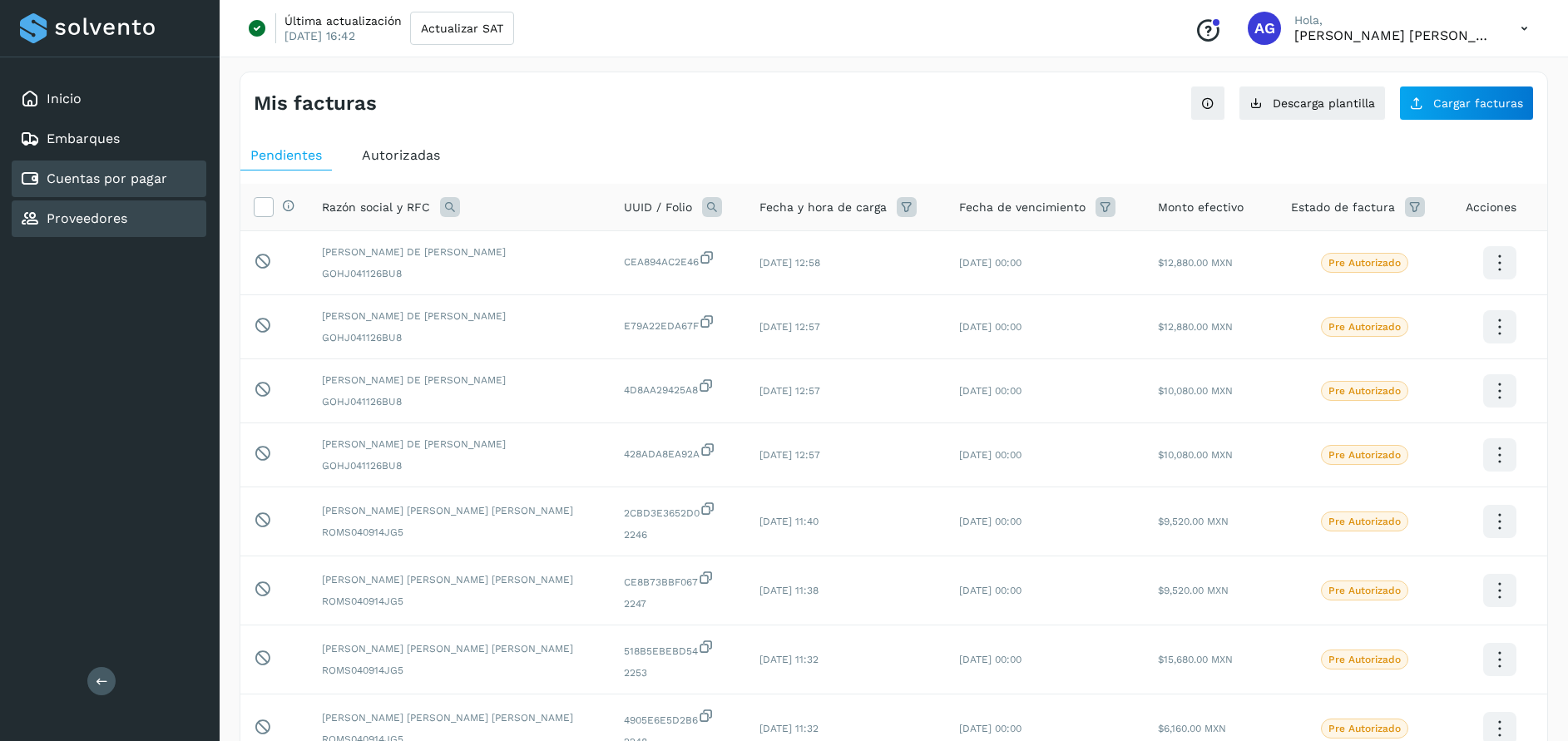
click at [127, 218] on div "Proveedores" at bounding box center [109, 218] width 195 height 36
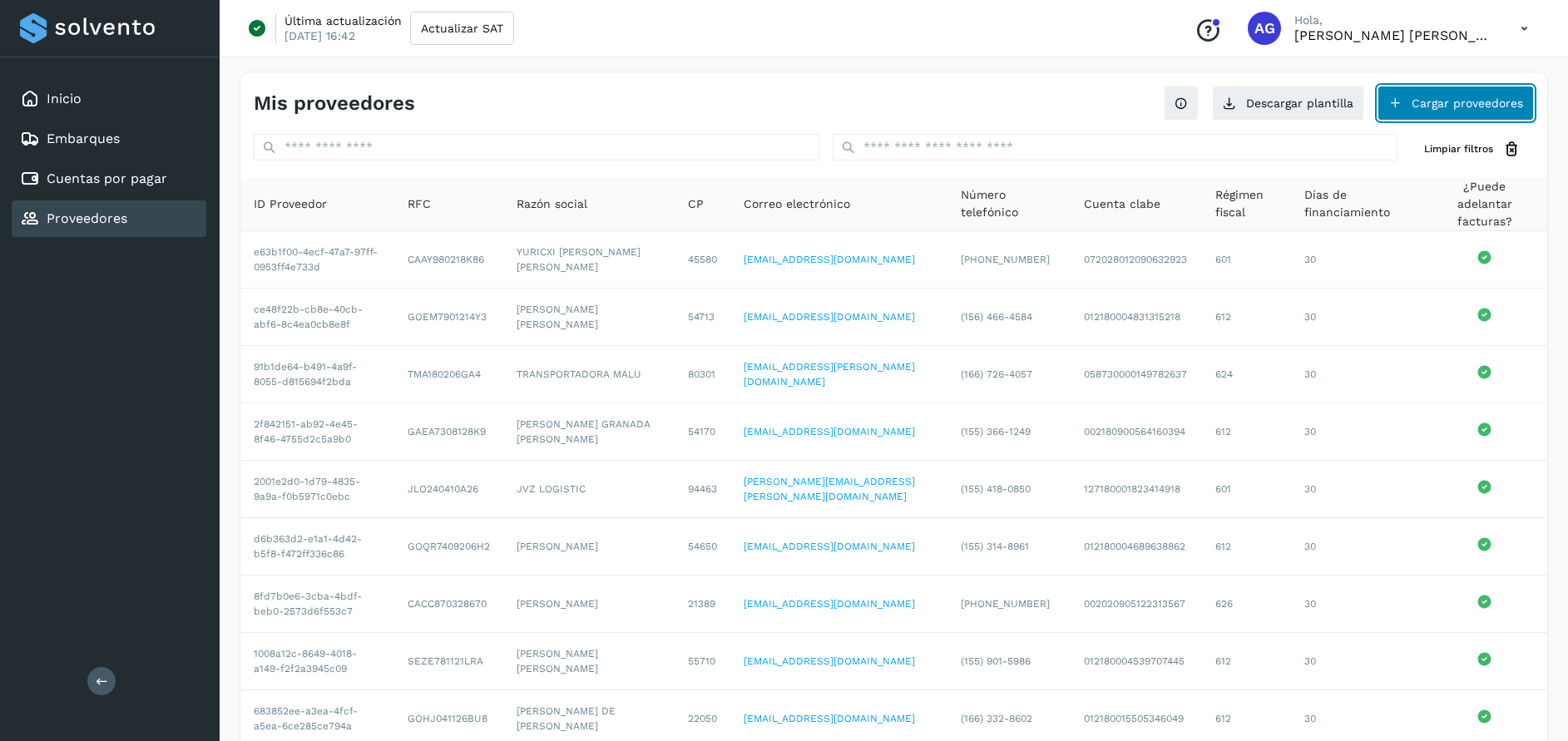
click at [1472, 100] on button "Cargar proveedores" at bounding box center [1455, 103] width 156 height 35
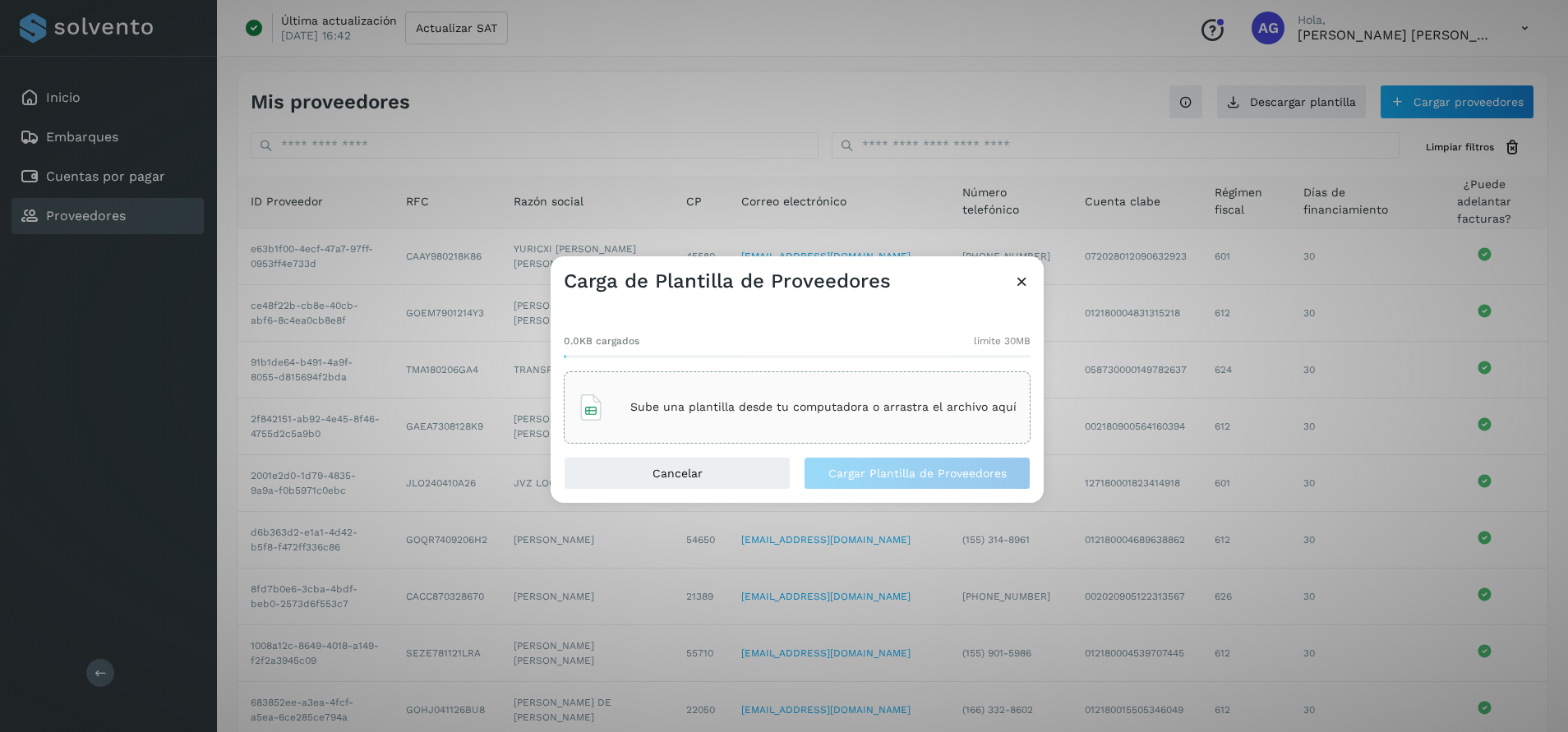
click at [729, 406] on p "Sube una plantilla desde tu computadora o arrastra el archivo aquí" at bounding box center [822, 406] width 386 height 14
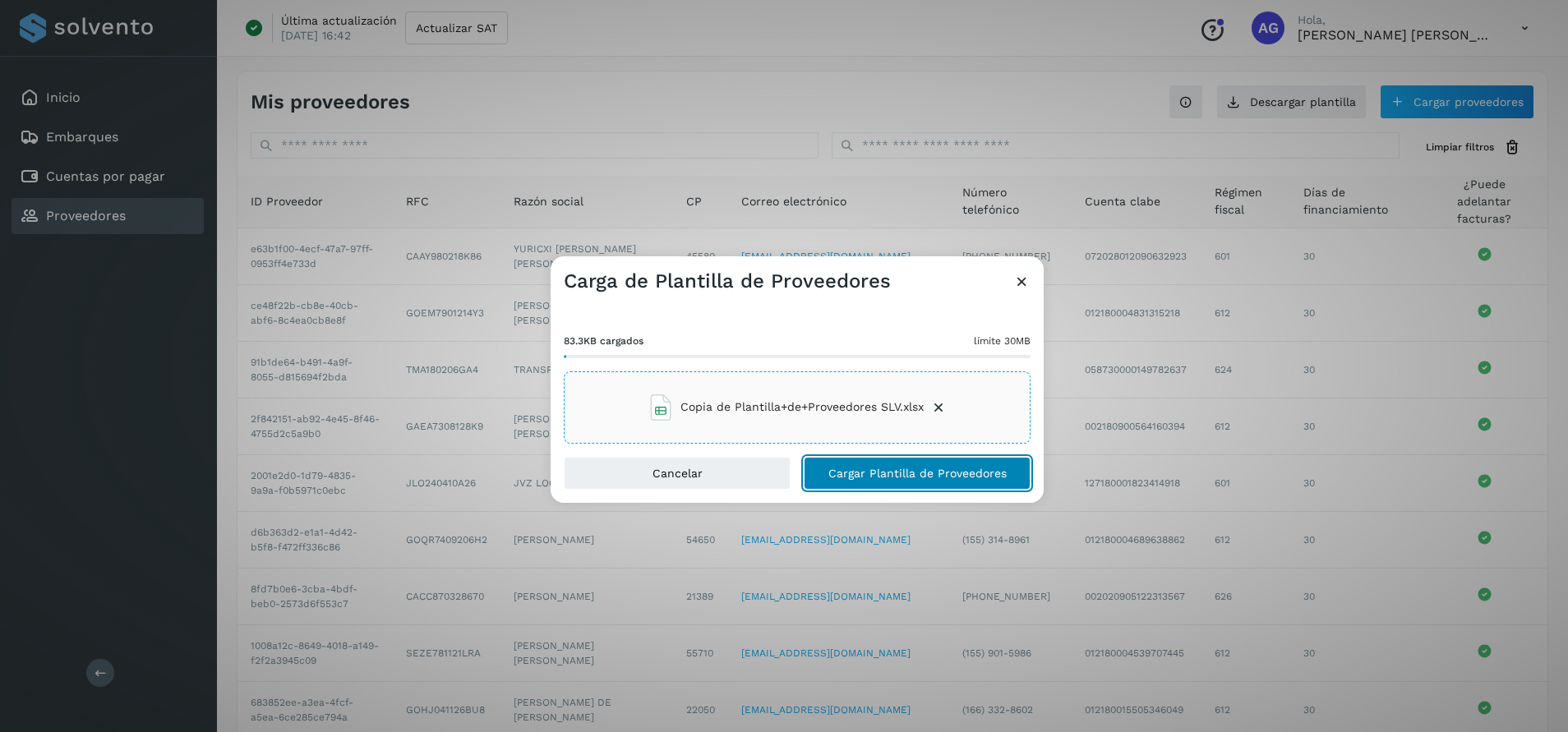
click at [960, 481] on button "Cargar Plantilla de Proveedores" at bounding box center [916, 472] width 227 height 32
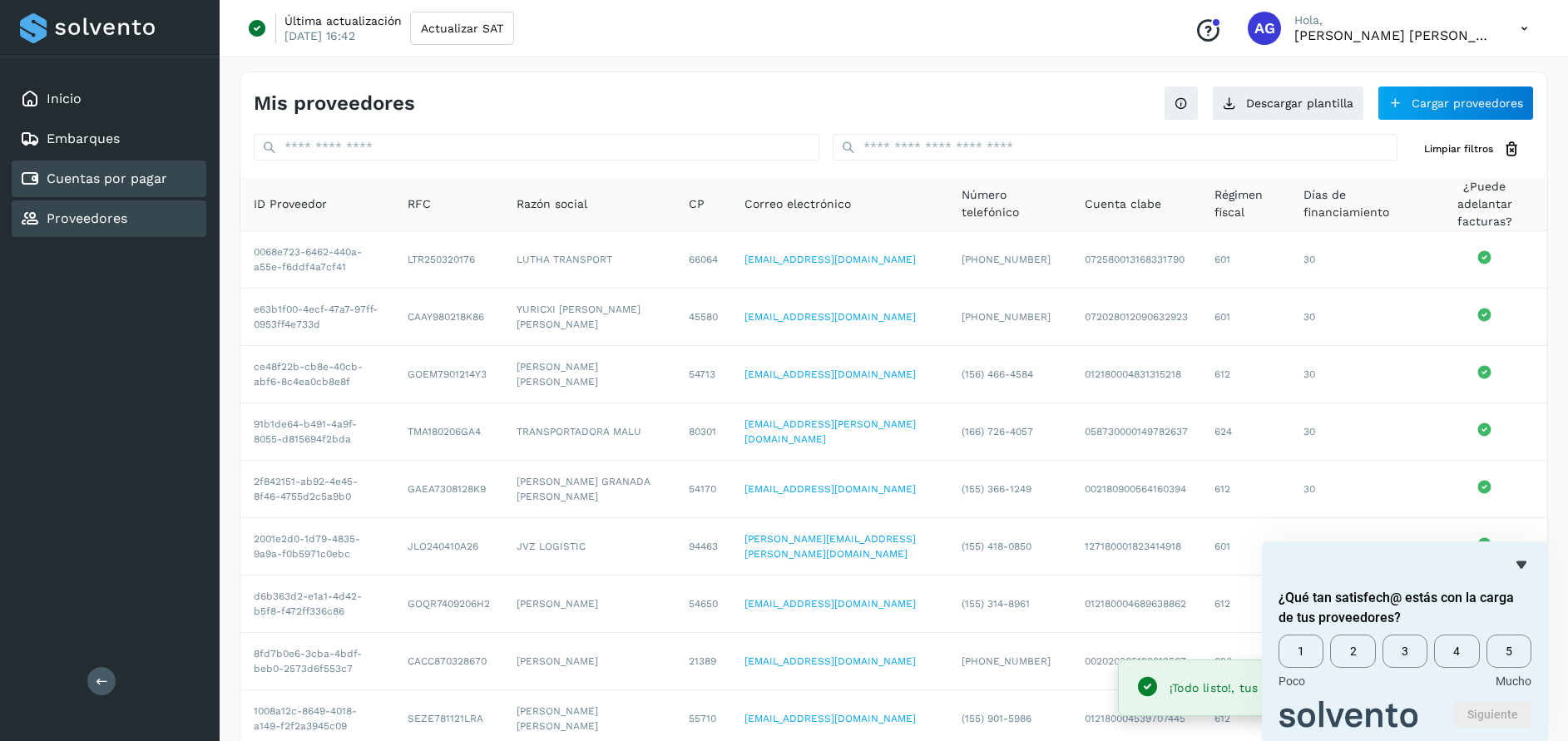
click at [97, 175] on link "Cuentas por pagar" at bounding box center [106, 178] width 121 height 16
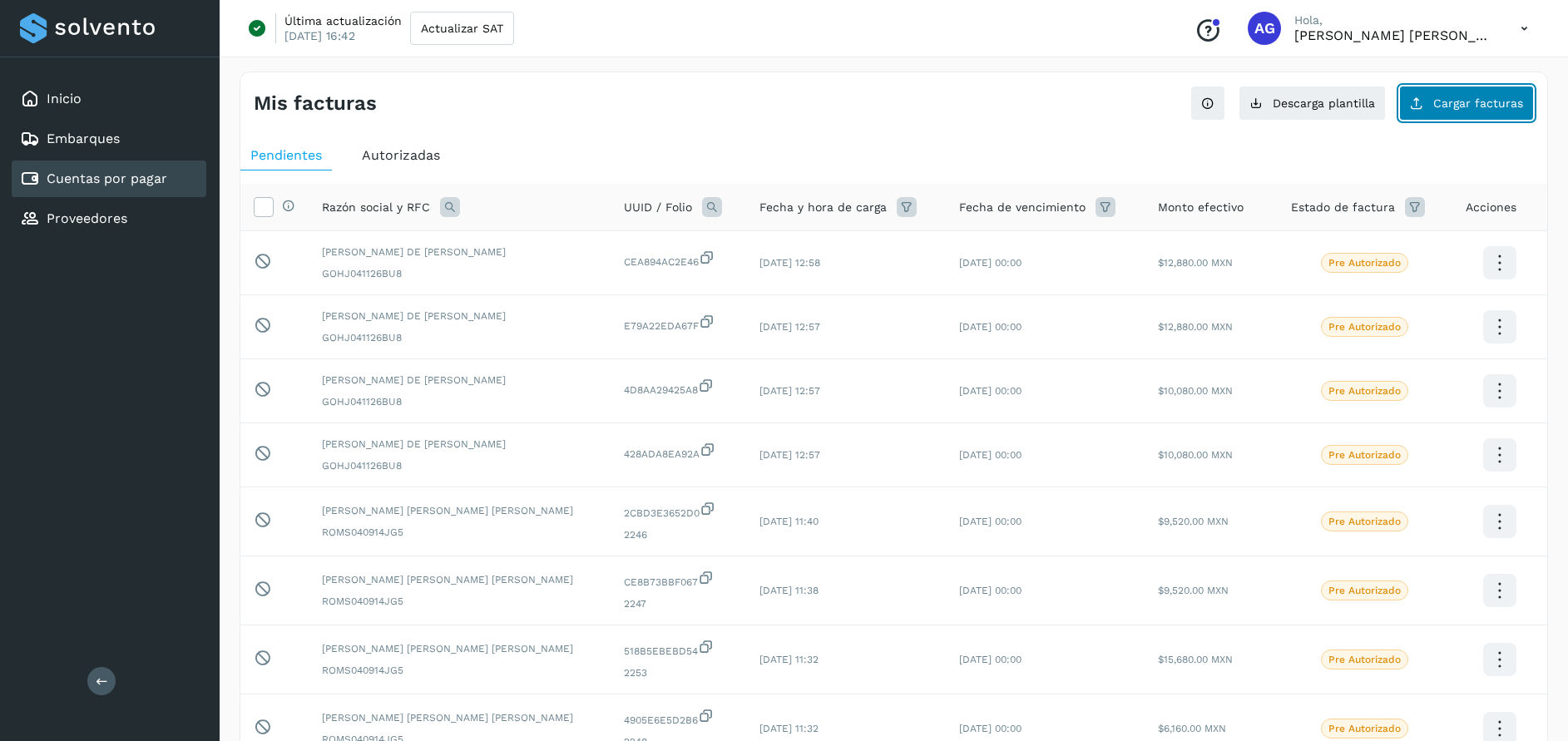
click at [1481, 102] on span "Cargar facturas" at bounding box center [1478, 103] width 90 height 12
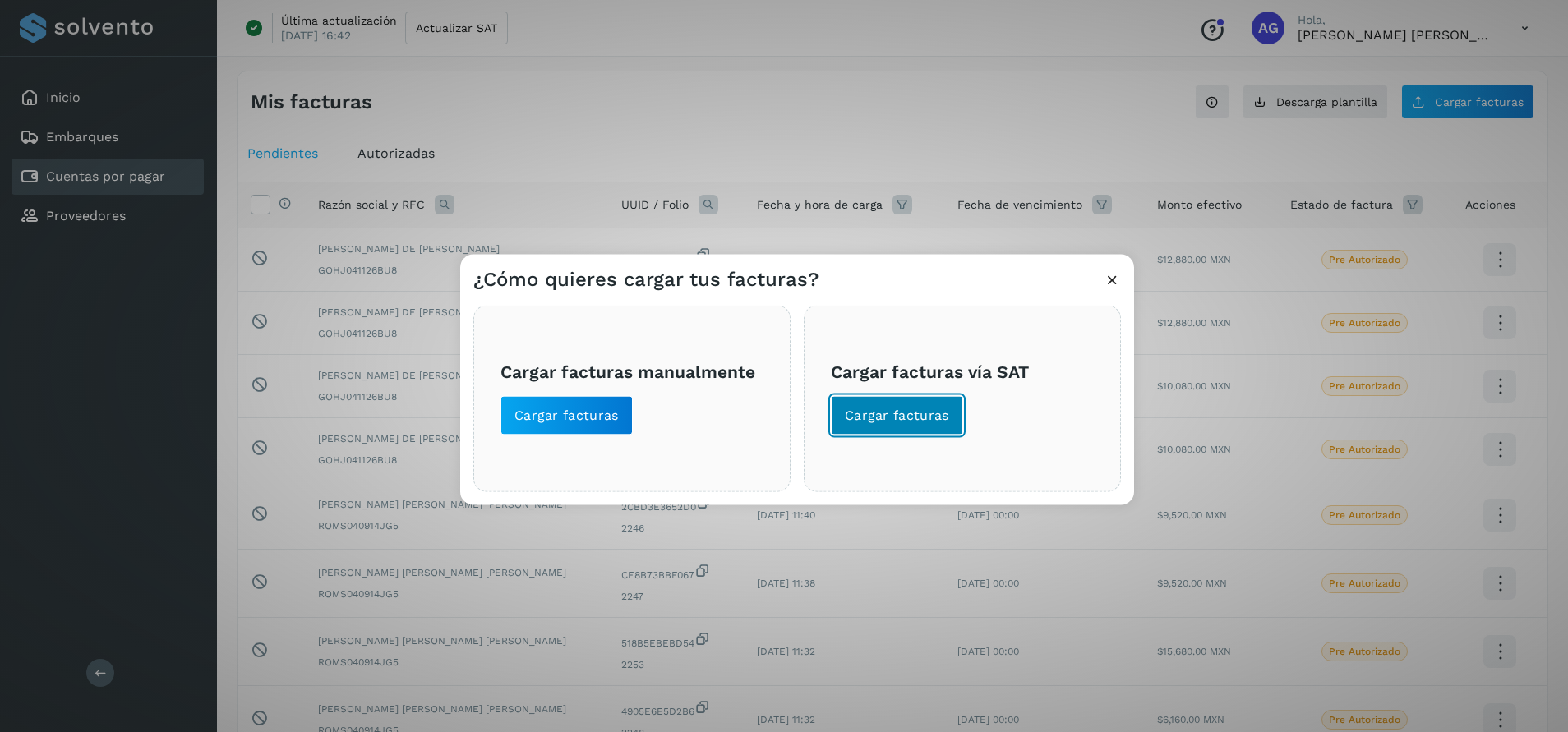
click at [927, 420] on span "Cargar facturas" at bounding box center [896, 415] width 104 height 18
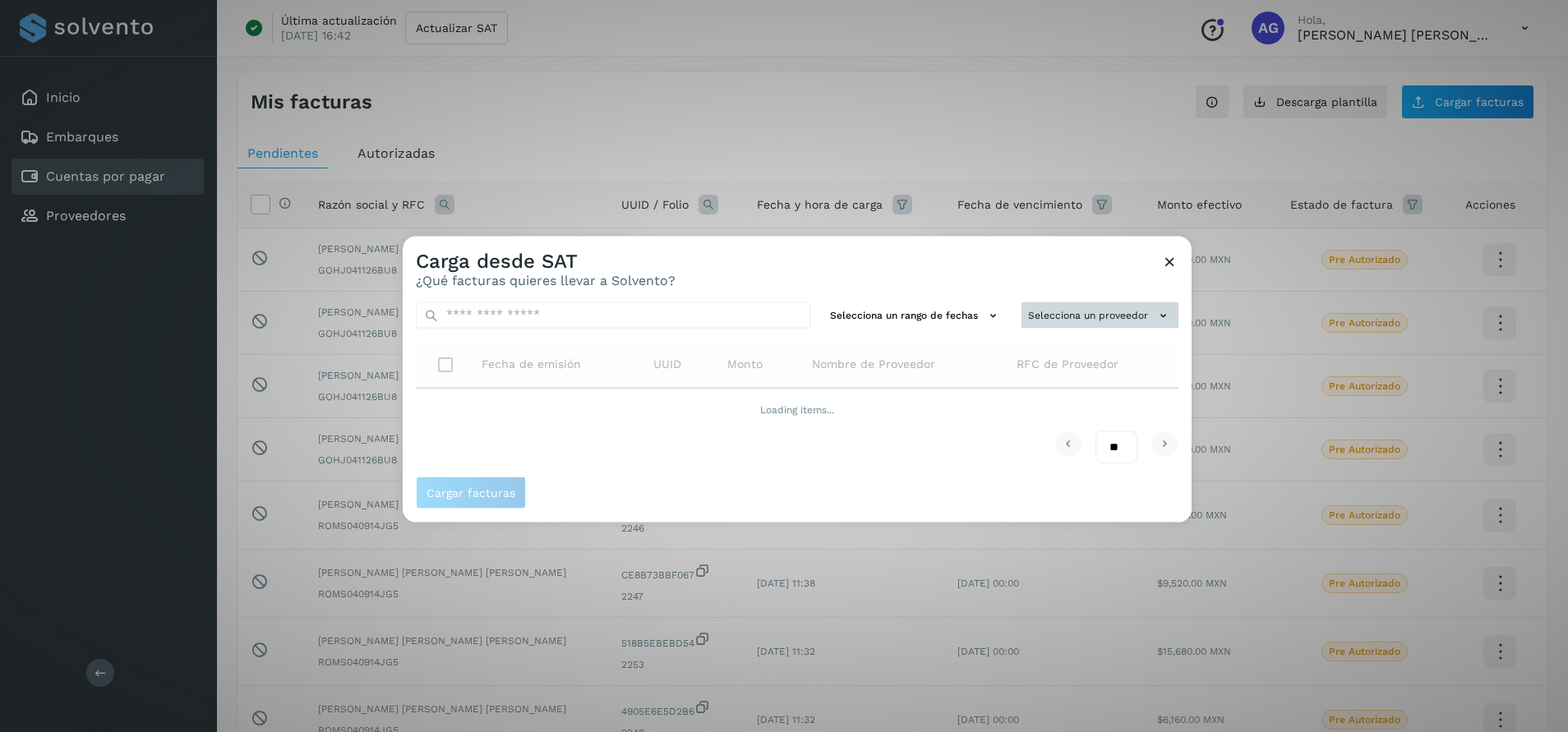
click at [1076, 317] on button "Selecciona un proveedor" at bounding box center [1100, 315] width 157 height 27
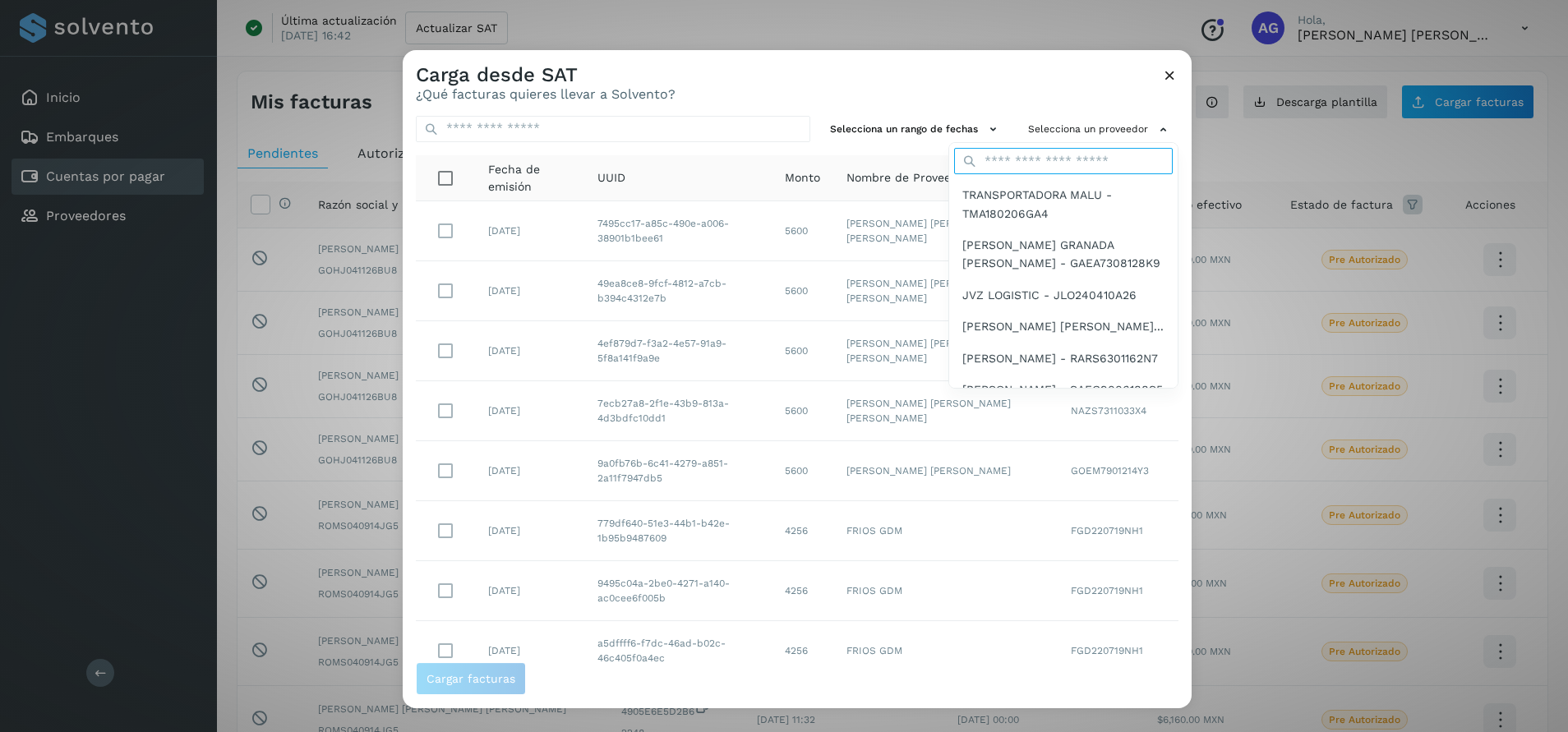
click at [1028, 162] on input "text" at bounding box center [1063, 162] width 218 height 27
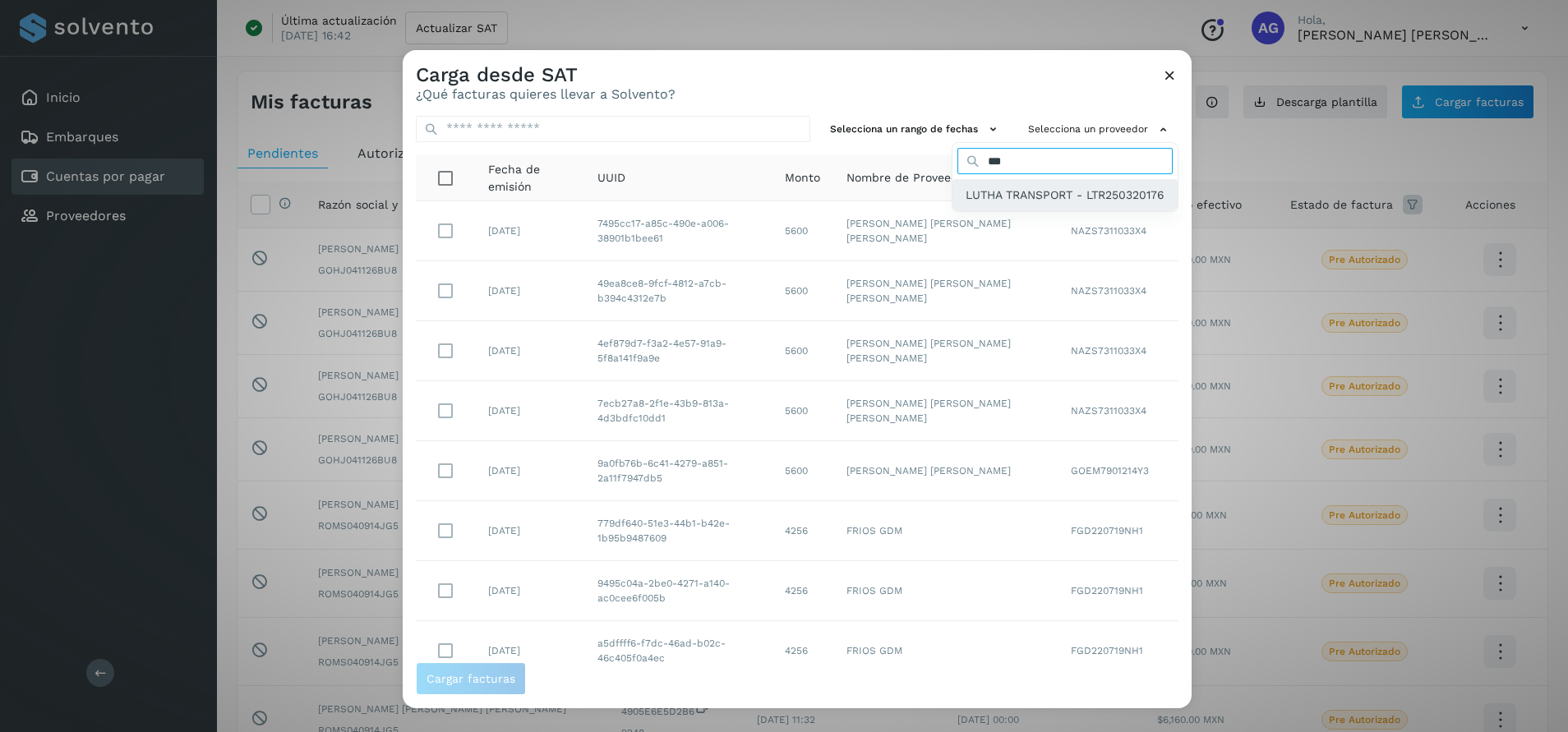
type input "***"
click at [1045, 191] on span "LUTHA TRANSPORT - LTR250320176" at bounding box center [1065, 195] width 199 height 18
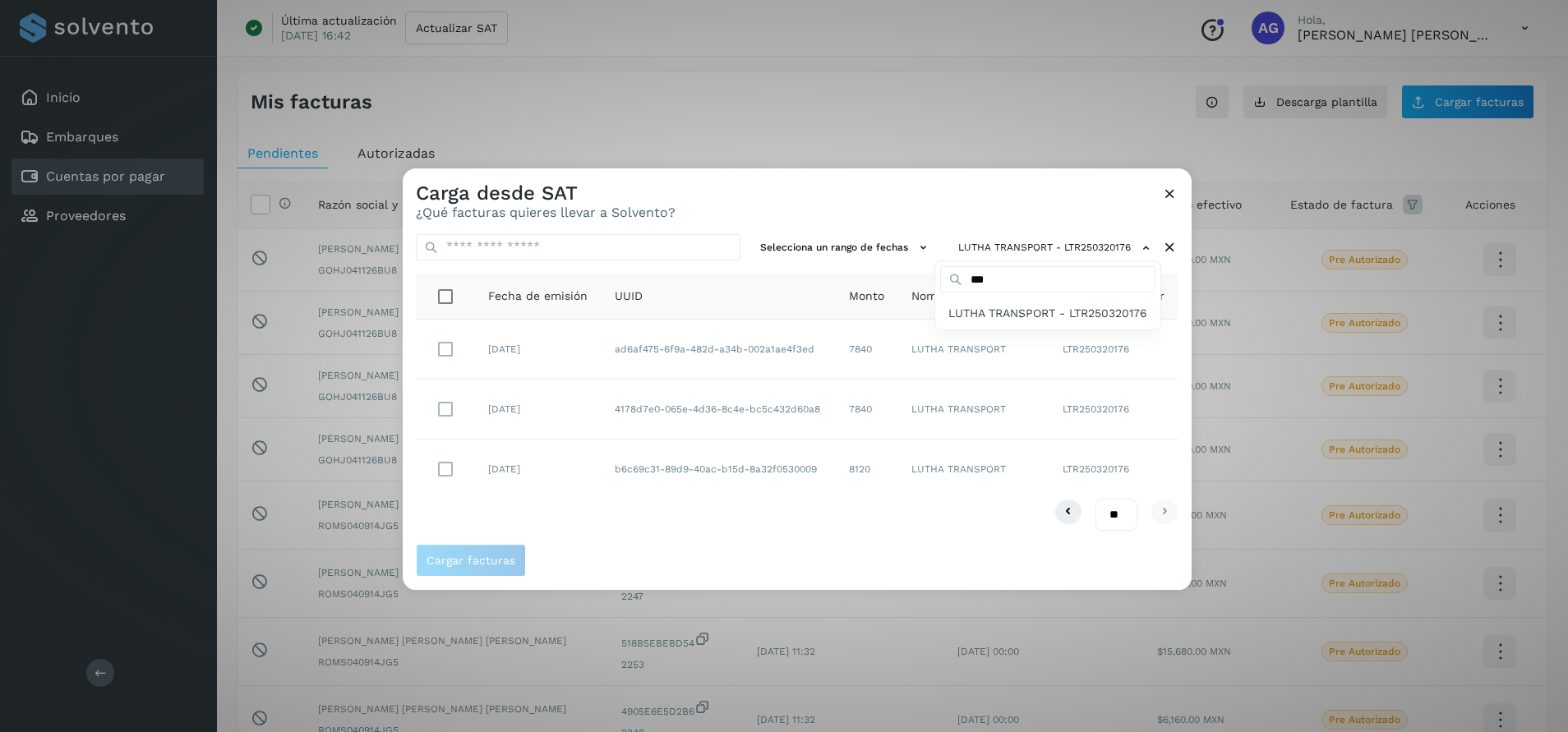
click at [442, 352] on div at bounding box center [1186, 534] width 1568 height 732
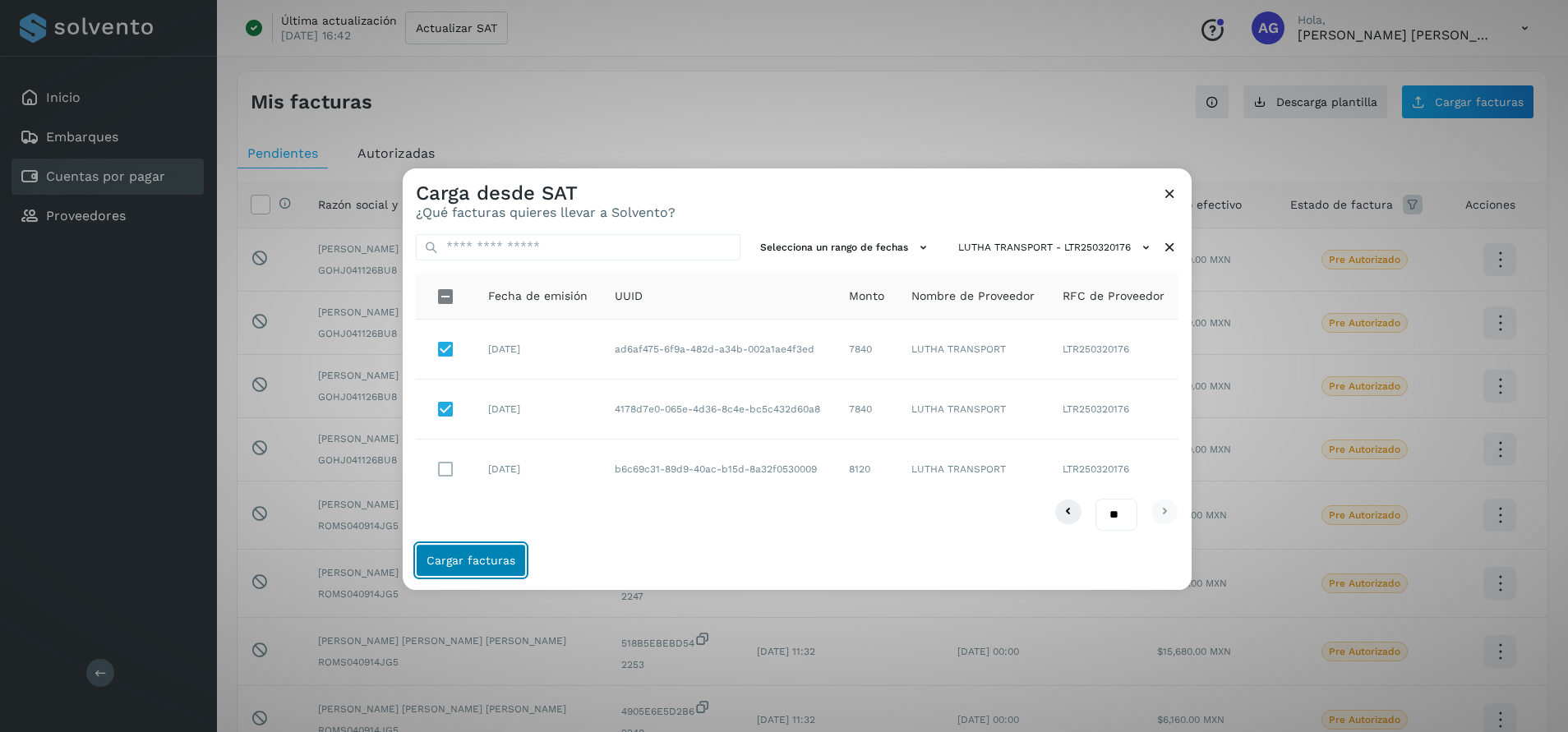
click at [509, 559] on span "Cargar facturas" at bounding box center [471, 560] width 89 height 12
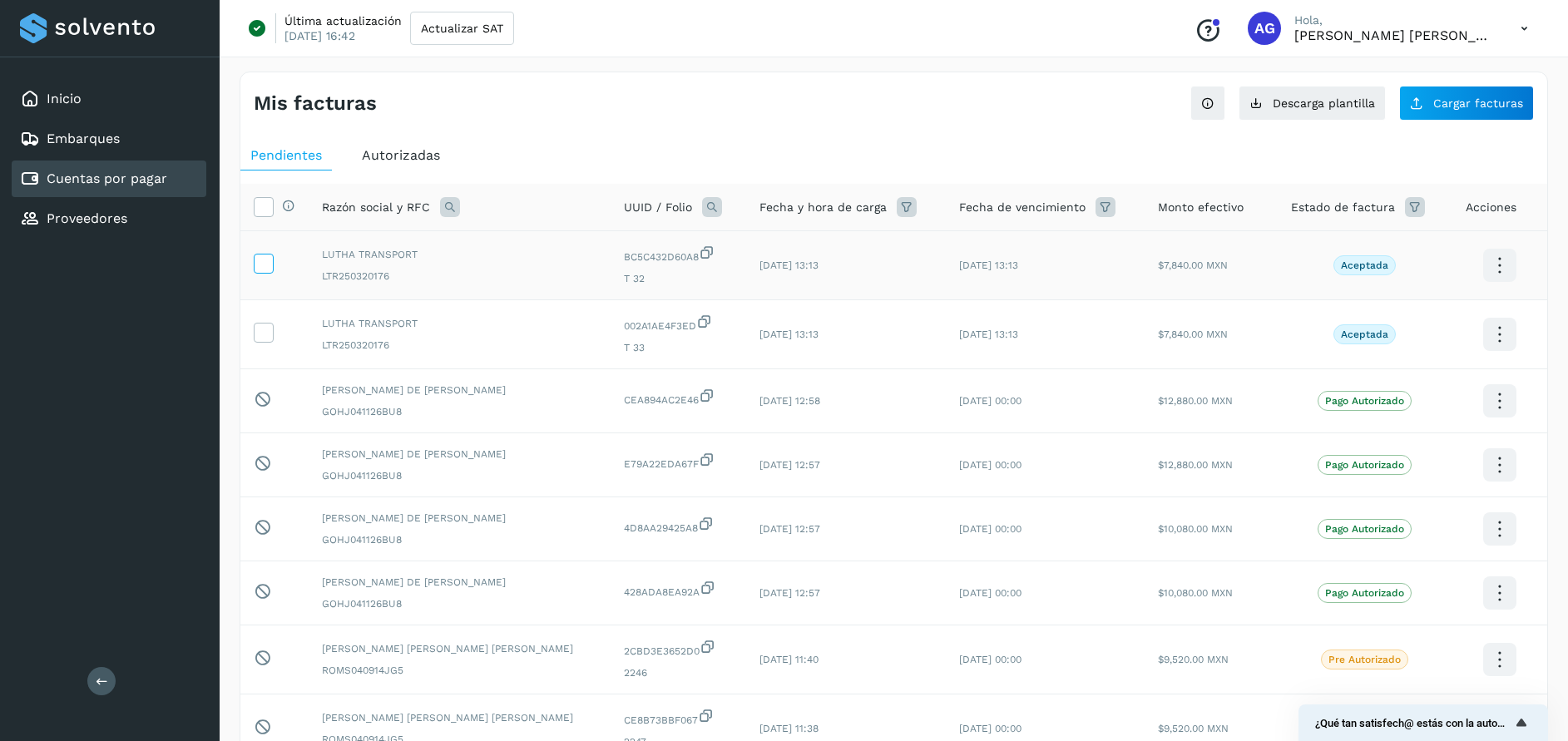
click at [268, 264] on icon at bounding box center [263, 262] width 18 height 18
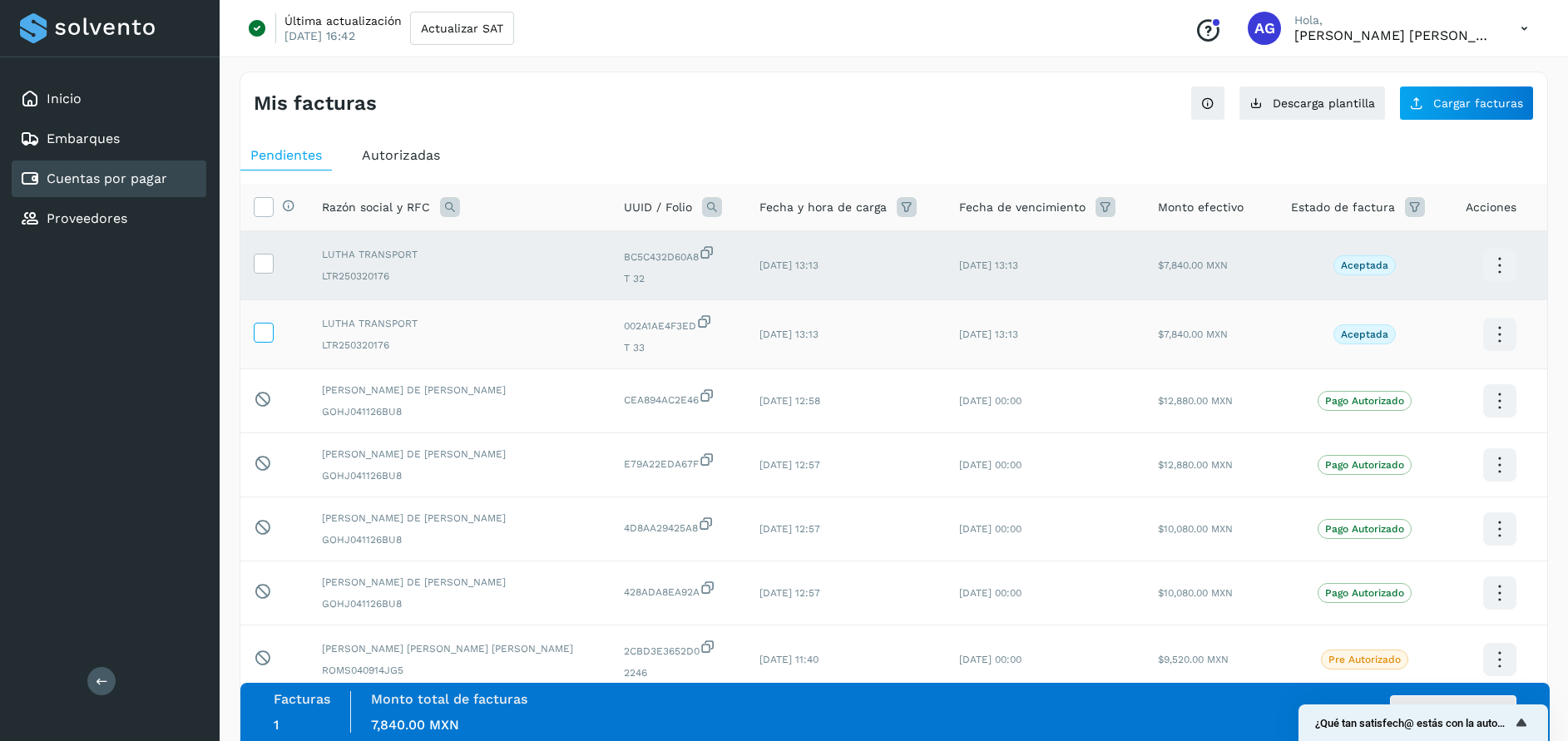
click at [267, 330] on icon at bounding box center [263, 331] width 18 height 18
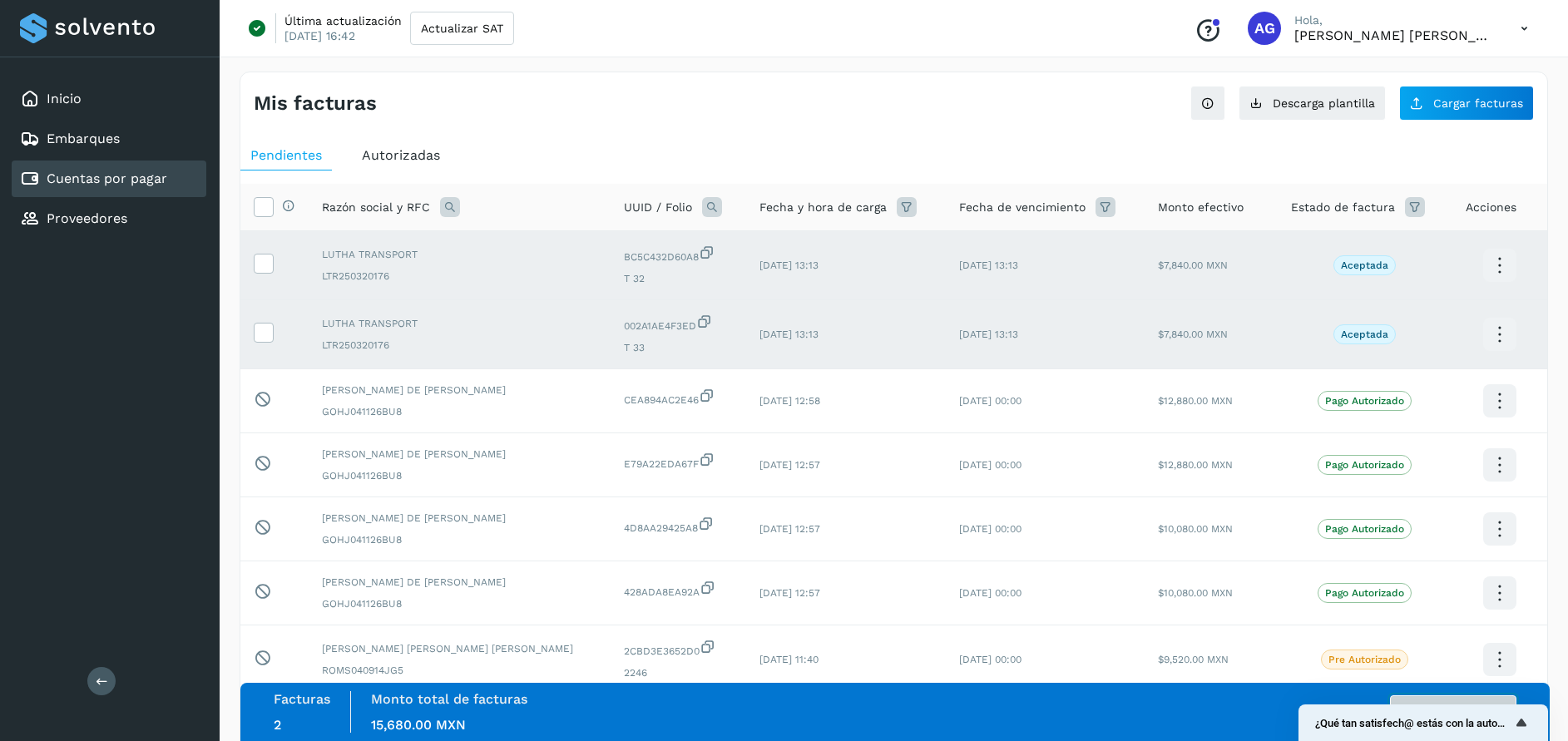
click at [1473, 700] on button "Autorizar facturas" at bounding box center [1453, 711] width 127 height 33
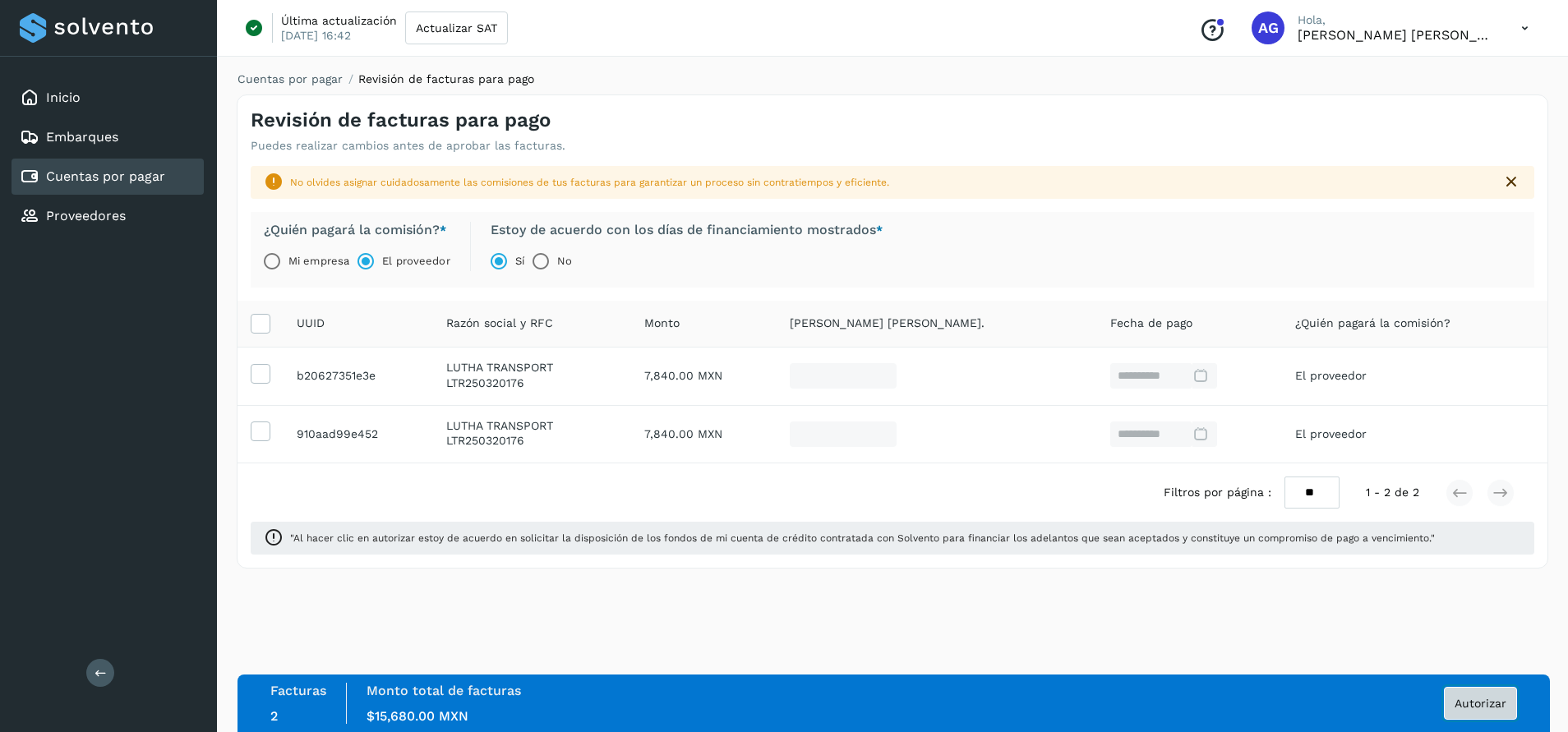
click at [1483, 695] on button "Autorizar" at bounding box center [1481, 702] width 73 height 32
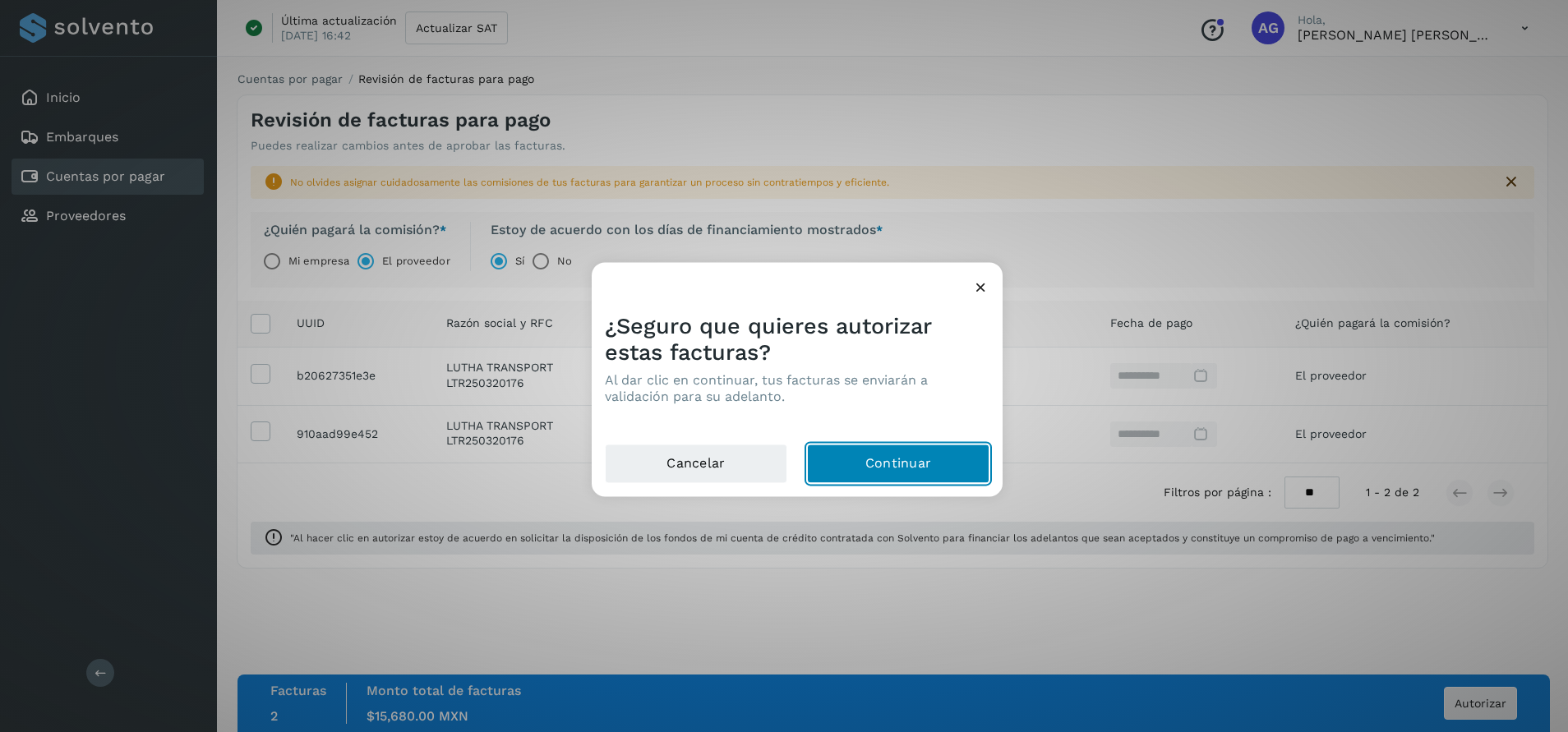
click at [924, 470] on button "Continuar" at bounding box center [897, 463] width 182 height 39
